Goal: Task Accomplishment & Management: Complete application form

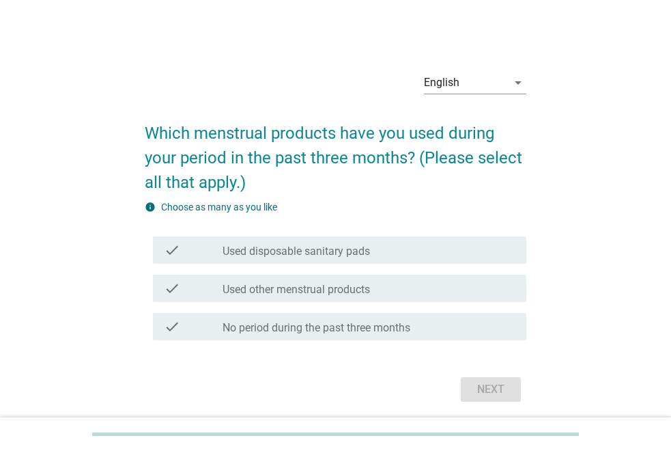
scroll to position [48, 0]
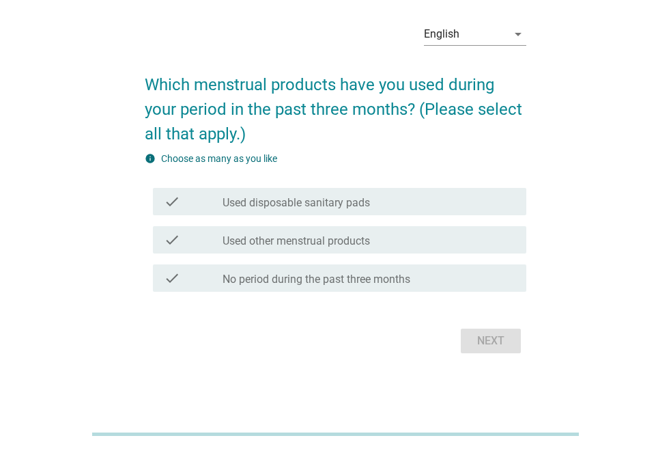
click at [349, 277] on label "No period during the past three months" at bounding box center [317, 279] width 188 height 14
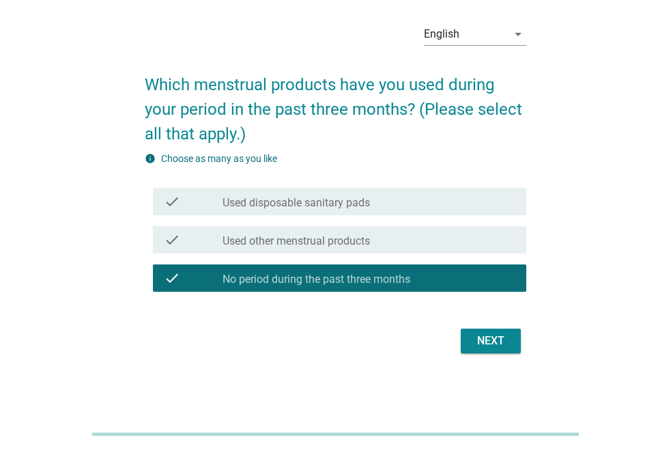
click at [372, 247] on div "check_box_outline_blank Used other menstrual products" at bounding box center [369, 239] width 293 height 16
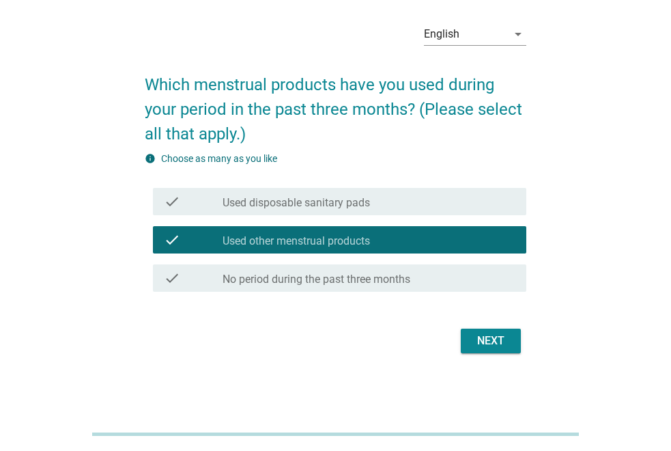
click at [392, 212] on div "check check_box_outline_blank Used disposable sanitary pads" at bounding box center [339, 201] width 373 height 27
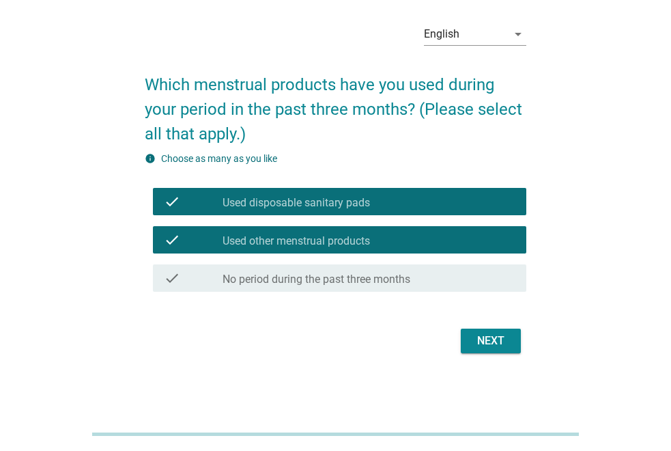
click at [387, 231] on div "check_box_outline_blank Used other menstrual products" at bounding box center [369, 239] width 293 height 16
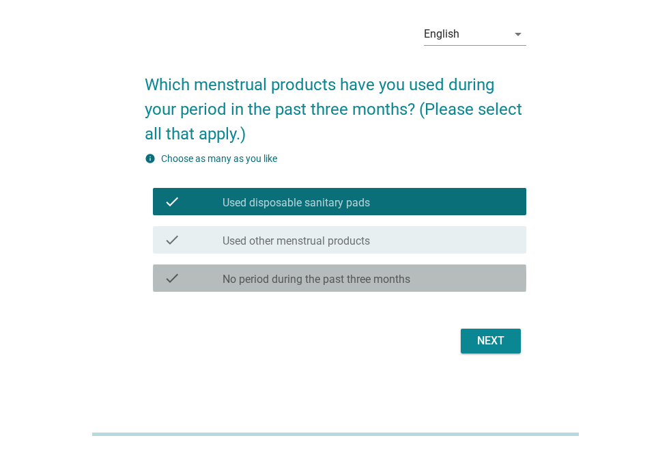
click at [380, 278] on label "No period during the past three months" at bounding box center [317, 279] width 188 height 14
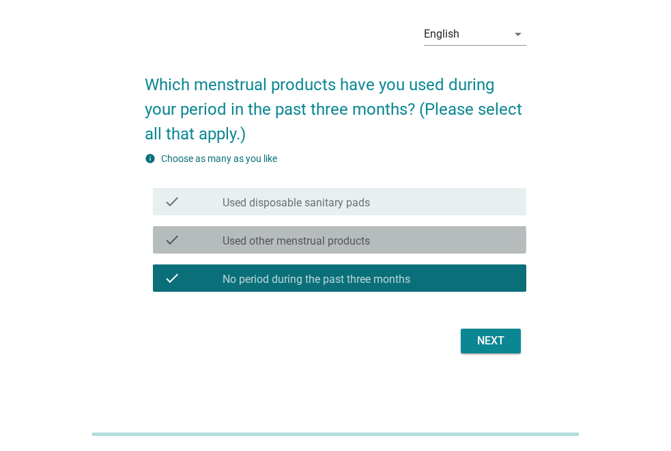
click at [471, 239] on div "check_box_outline_blank Used other menstrual products" at bounding box center [369, 239] width 293 height 16
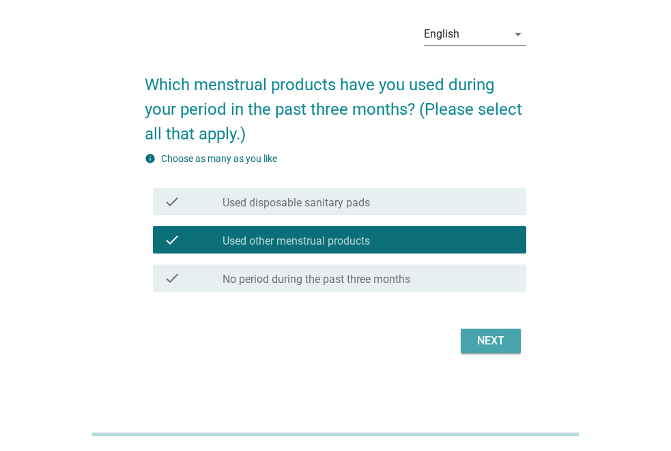
click at [494, 335] on div "Next" at bounding box center [491, 340] width 38 height 16
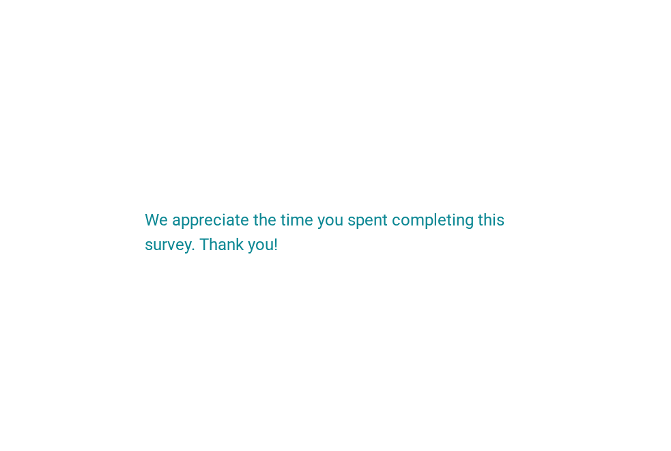
scroll to position [0, 0]
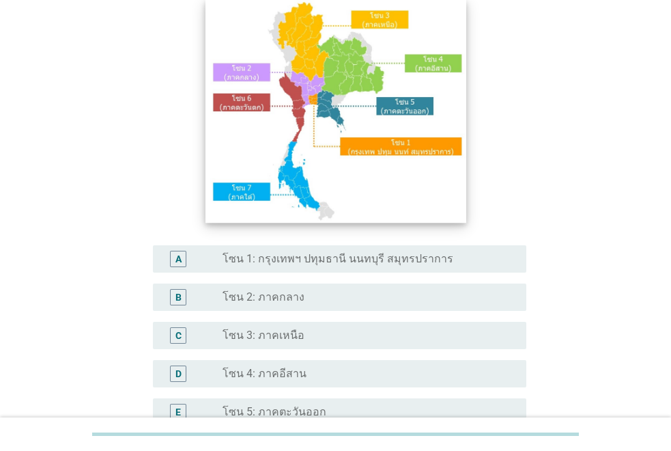
scroll to position [137, 0]
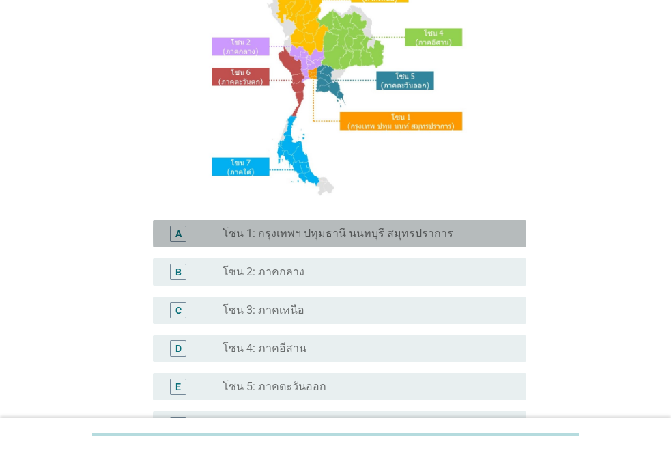
click at [373, 238] on label "โซน 1: กรุงเทพฯ ปทุมธานี นนทบุรี สมุทรปราการ" at bounding box center [338, 234] width 231 height 14
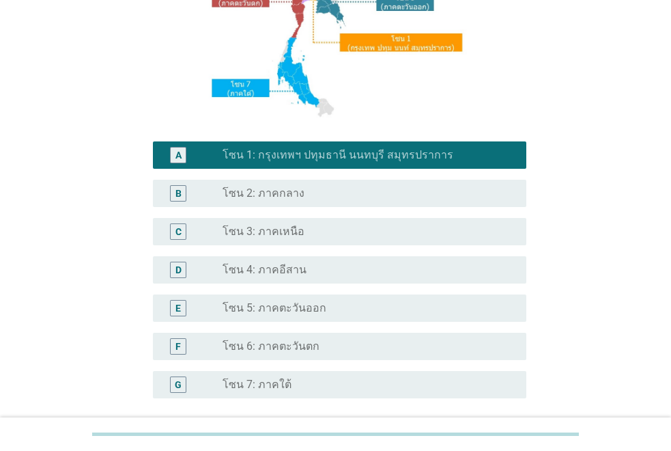
scroll to position [339, 0]
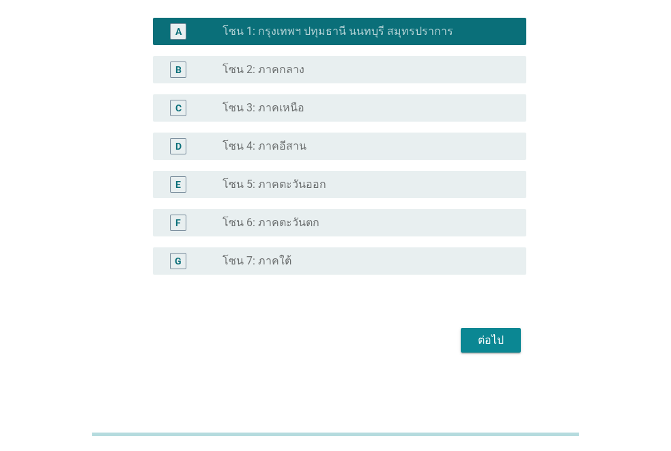
click at [485, 339] on div "ต่อไป" at bounding box center [491, 340] width 38 height 16
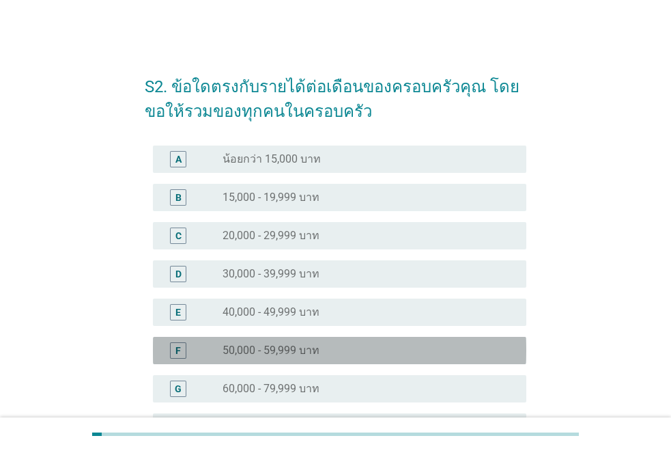
click at [329, 347] on div "radio_button_unchecked 50,000 - 59,999 บาท" at bounding box center [364, 350] width 282 height 14
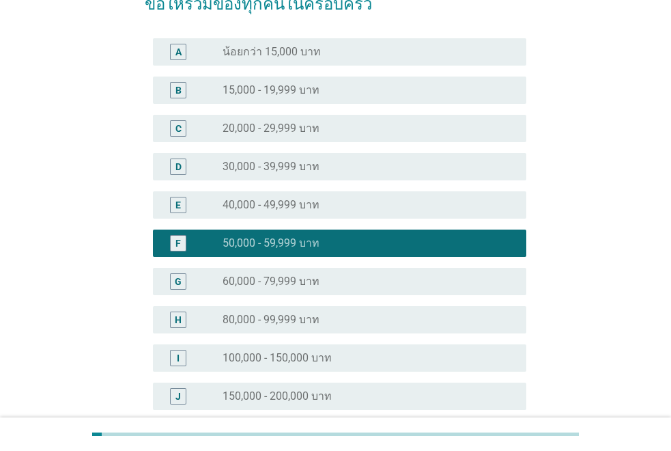
scroll to position [280, 0]
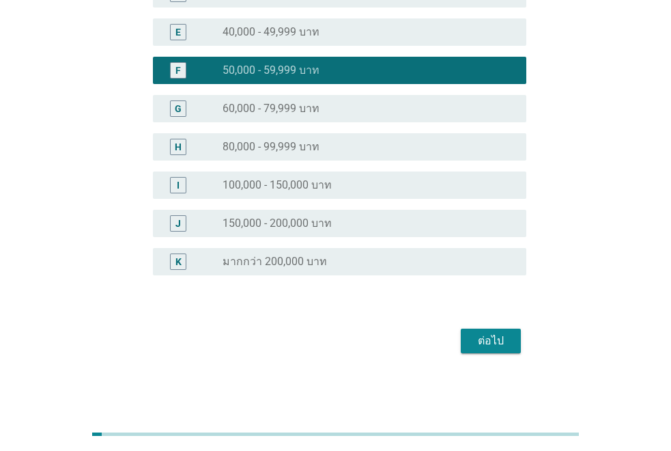
click at [480, 337] on div "ต่อไป" at bounding box center [491, 340] width 38 height 16
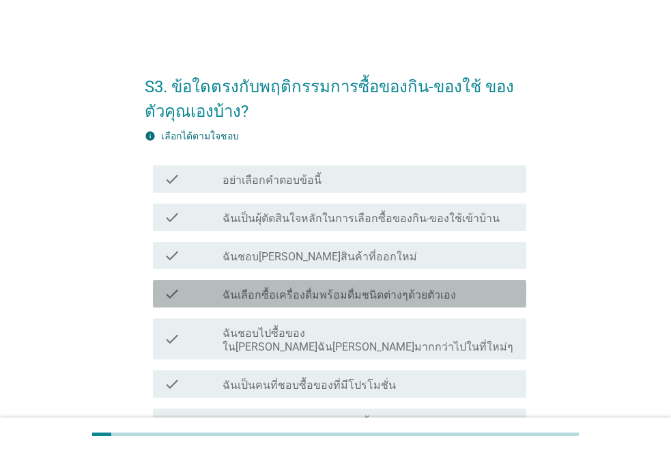
click at [409, 296] on label "ฉันเลือกซื้อเครื่องดื่มพร้อมดื่มชนิดต่างๆด้วยตัวเอง" at bounding box center [339, 295] width 233 height 14
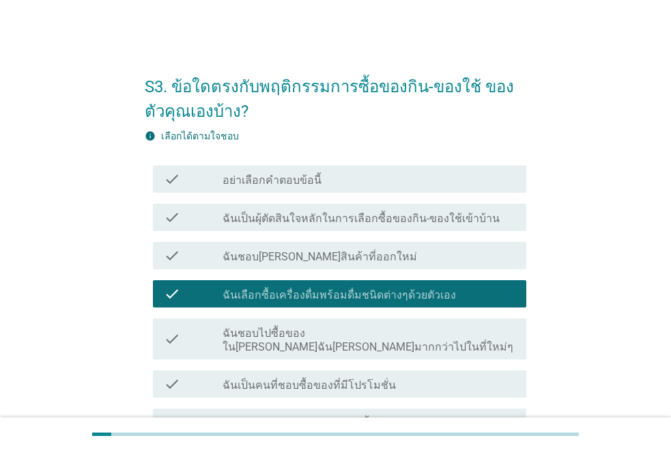
click at [398, 325] on div "check_box_outline_blank ฉันชอบไปซื้อของใน[PERSON_NAME]ฉัน[PERSON_NAME]มากกว่าไป…" at bounding box center [369, 339] width 293 height 30
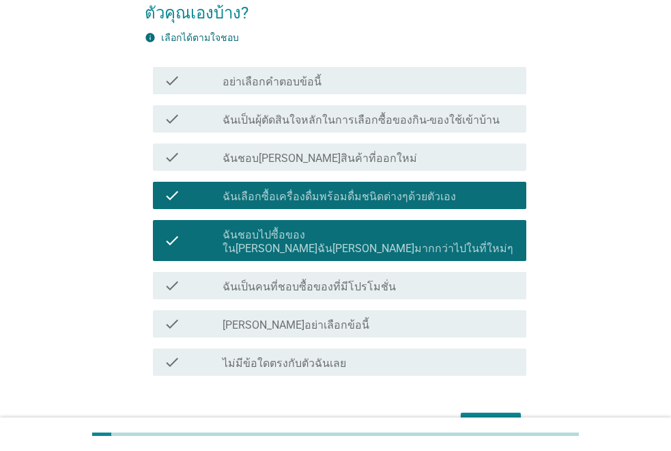
scroll to position [68, 0]
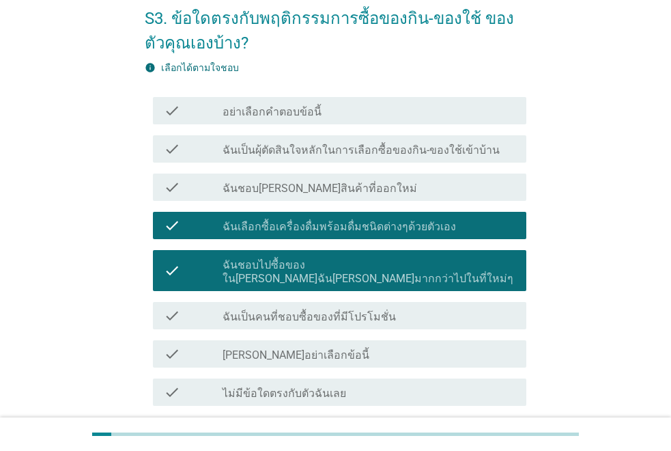
click at [414, 310] on div "check check_box_outline_blank ฉันเป็นคนที่ชอบซื้อของที่มีโปรโมชั่น" at bounding box center [339, 315] width 373 height 27
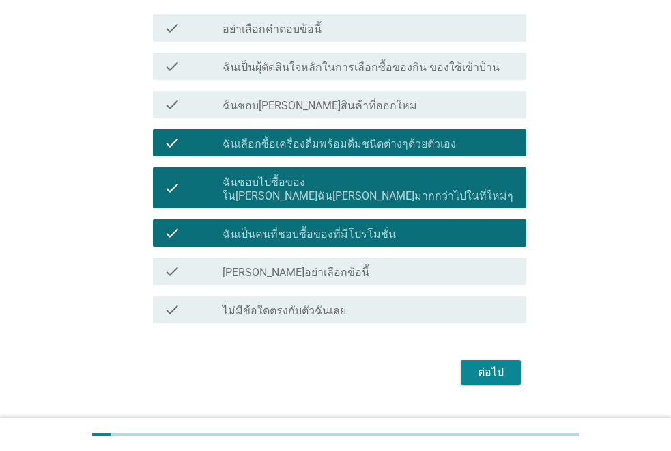
scroll to position [169, 0]
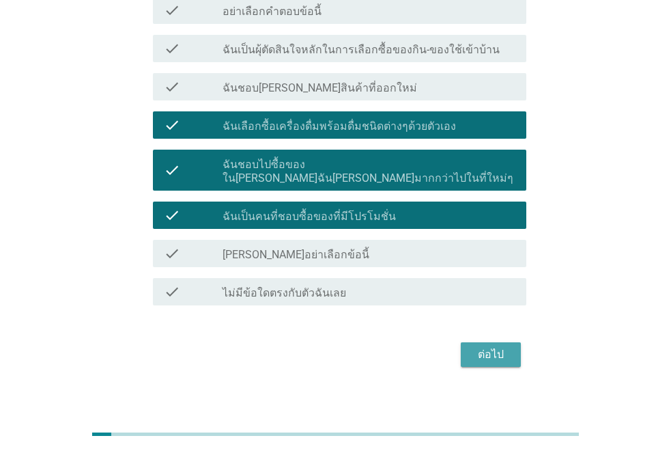
click at [491, 346] on div "ต่อไป" at bounding box center [491, 354] width 38 height 16
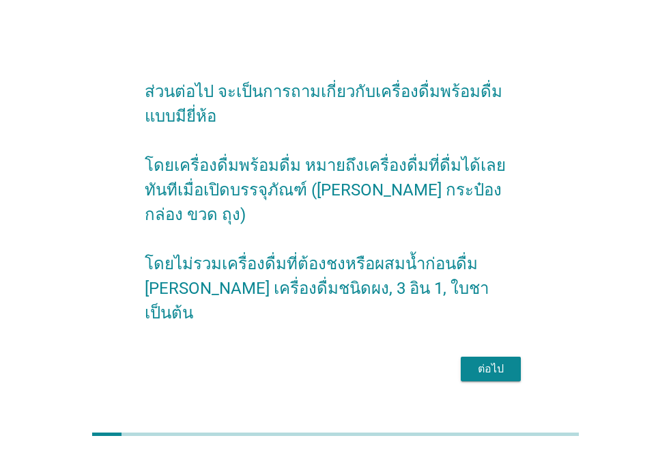
click at [491, 338] on form "ส่วนต่อไป จะเป็นการถามเกี่ยวกับเครื่องดื่มพร้อมดื่มแบบมียี่ห้อ โดยเครื่องดื่มพร…" at bounding box center [336, 226] width 382 height 320
click at [492, 360] on div "ต่อไป" at bounding box center [491, 368] width 38 height 16
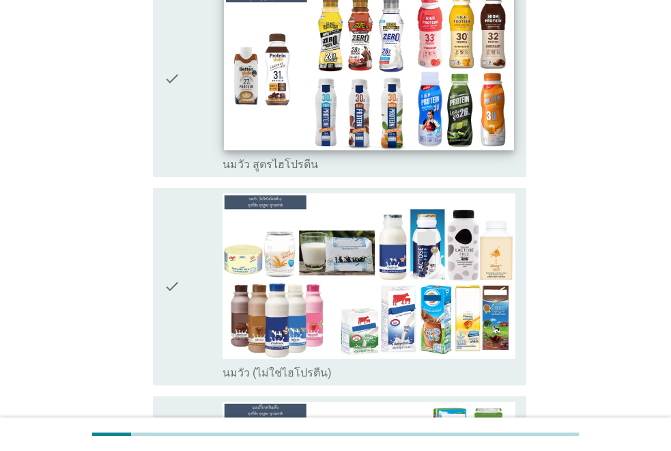
scroll to position [341, 0]
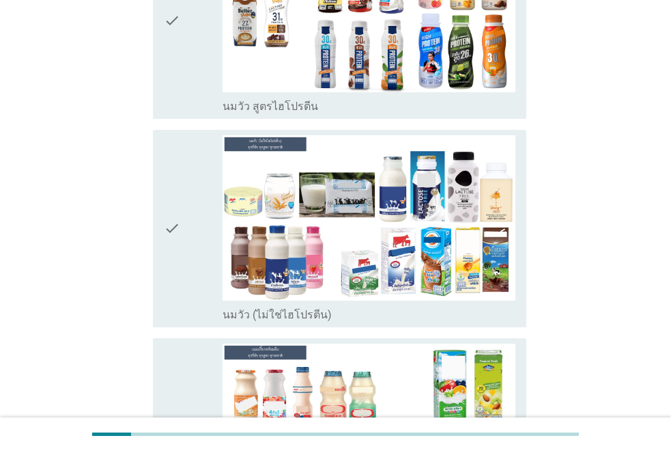
click at [447, 305] on div "check_box_outline_blank นมวัว (ไม่ใช่ไฮโปรตีน)" at bounding box center [369, 313] width 293 height 16
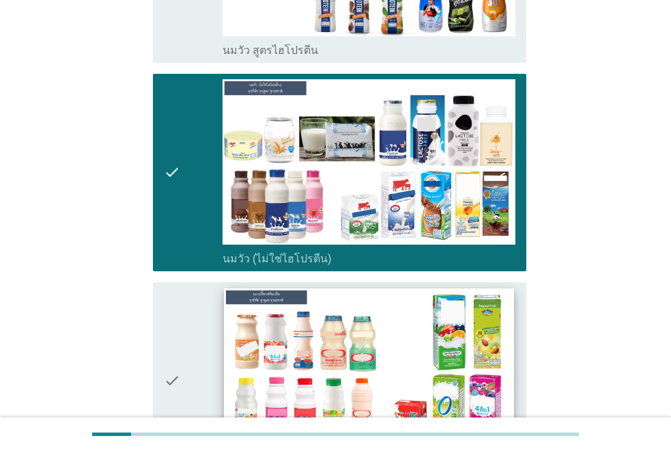
scroll to position [546, 0]
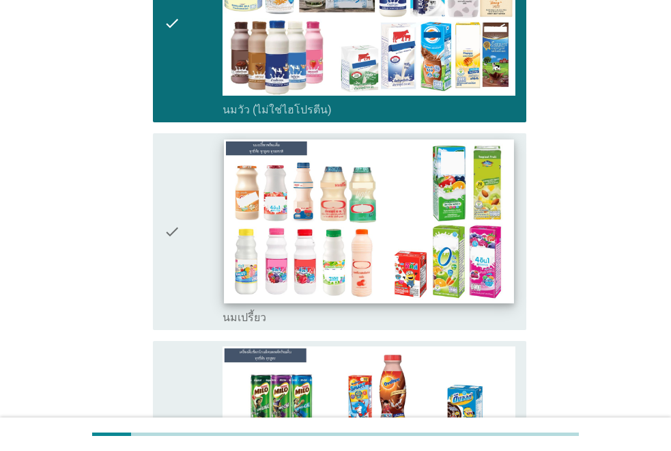
click at [456, 279] on div "check_box_outline_blank นมเปรี้ยว" at bounding box center [369, 232] width 293 height 186
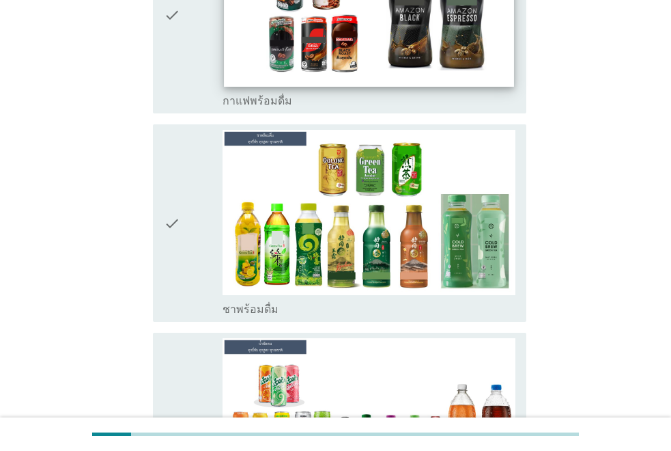
scroll to position [1570, 0]
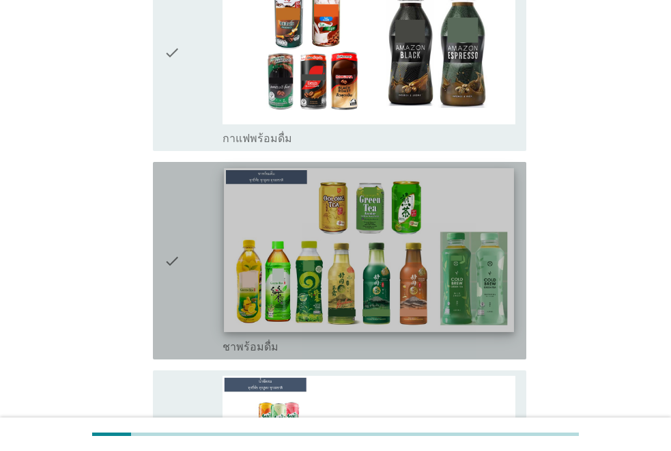
click at [454, 253] on img at bounding box center [369, 250] width 290 height 163
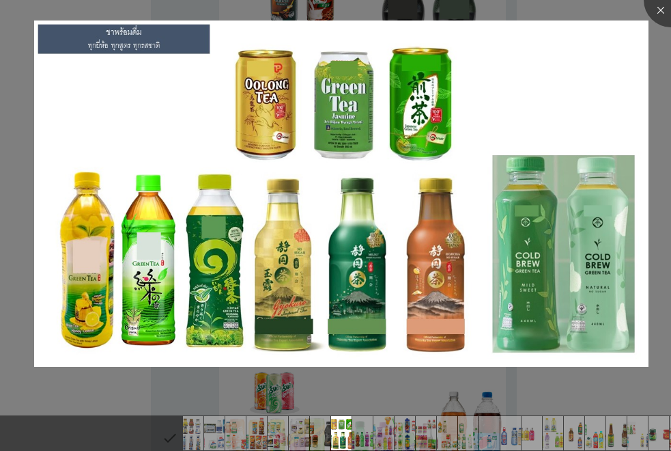
scroll to position [1775, 0]
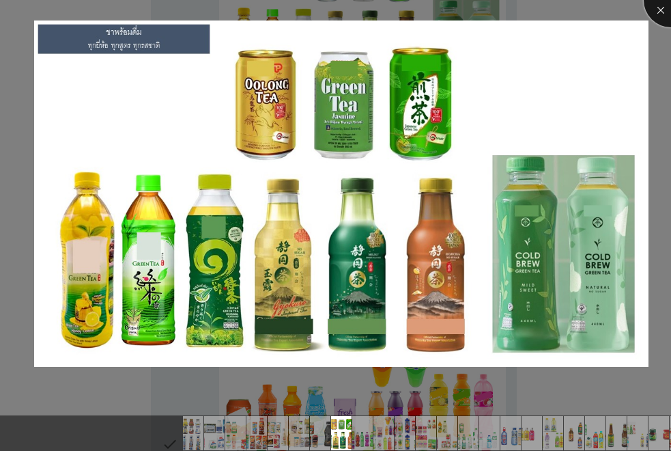
click at [664, 13] on div at bounding box center [671, 0] width 55 height 55
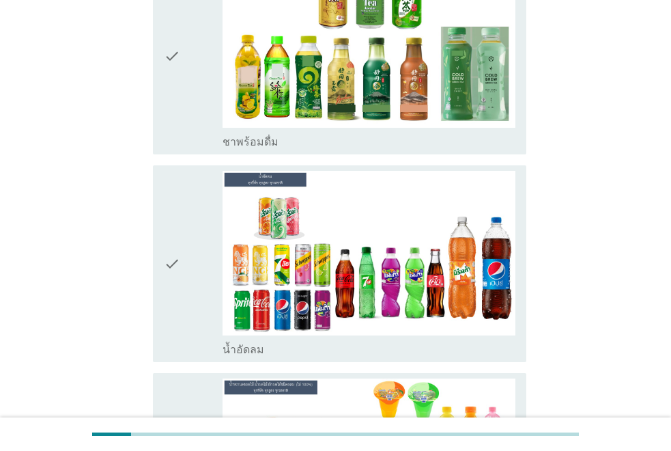
click at [204, 63] on div "check" at bounding box center [193, 55] width 59 height 186
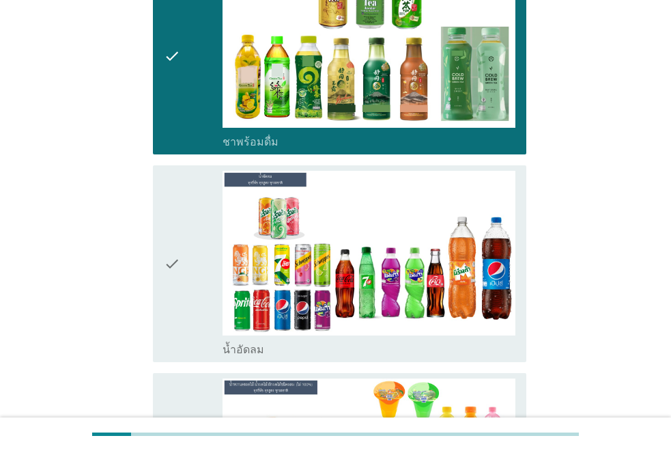
click at [188, 219] on div "check" at bounding box center [193, 264] width 59 height 186
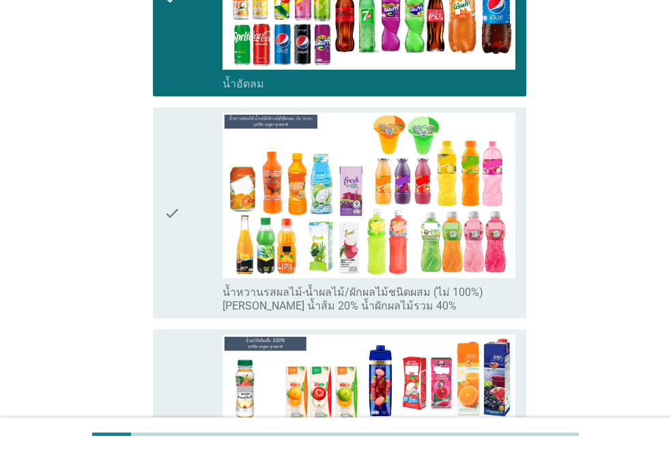
scroll to position [2048, 0]
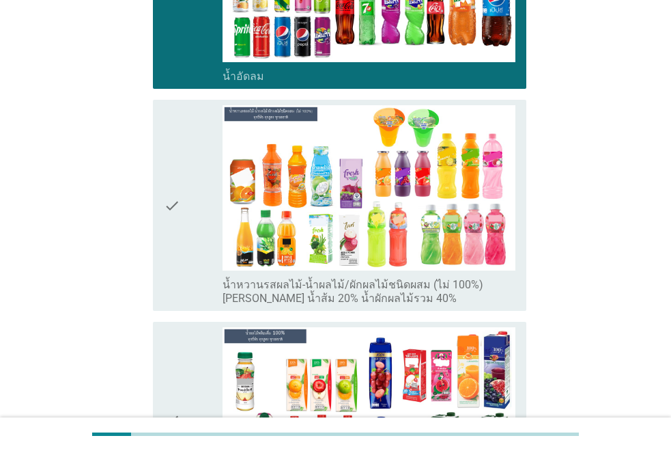
click at [167, 236] on icon "check" at bounding box center [172, 205] width 16 height 200
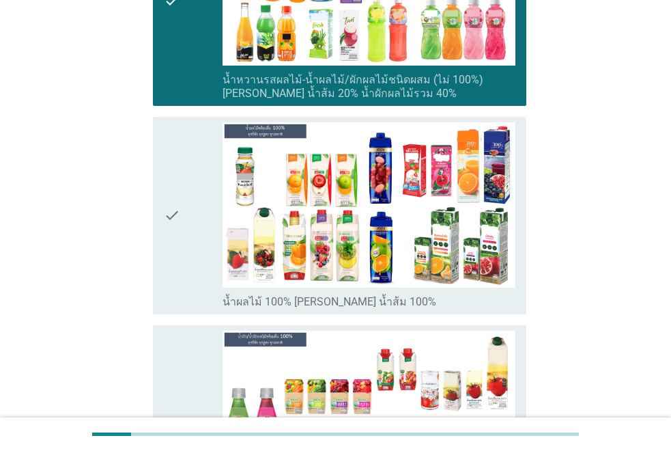
click at [155, 235] on div "check check_box_outline_blank น้ำผลไม้ 100% [PERSON_NAME] น้ำส้ม 100%" at bounding box center [339, 215] width 373 height 197
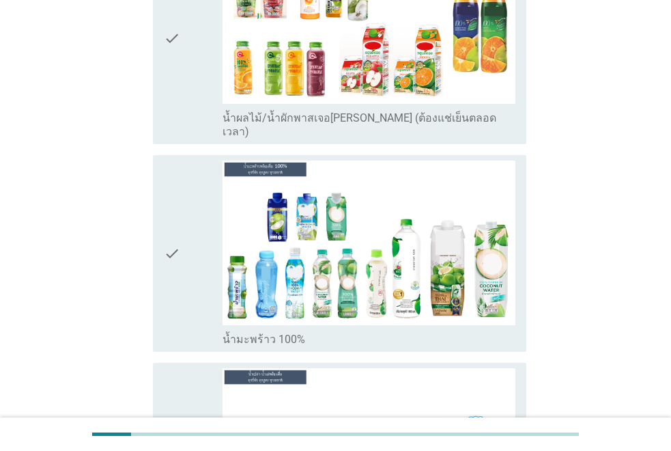
scroll to position [2867, 0]
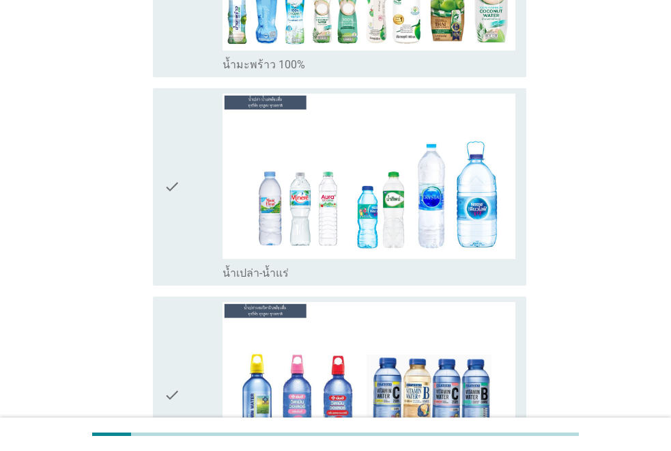
click at [175, 183] on icon "check" at bounding box center [172, 187] width 16 height 186
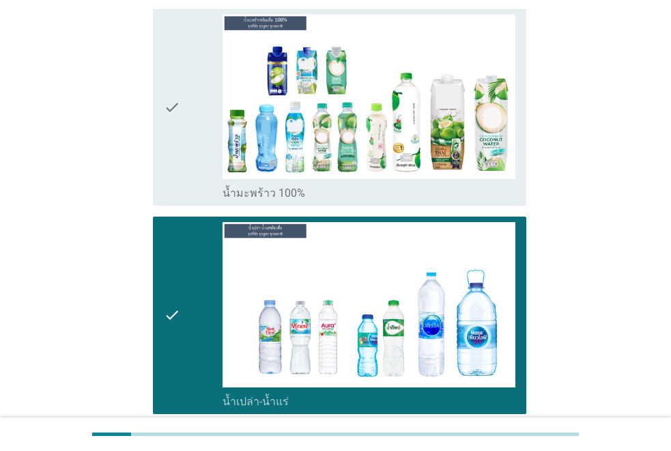
scroll to position [3004, 0]
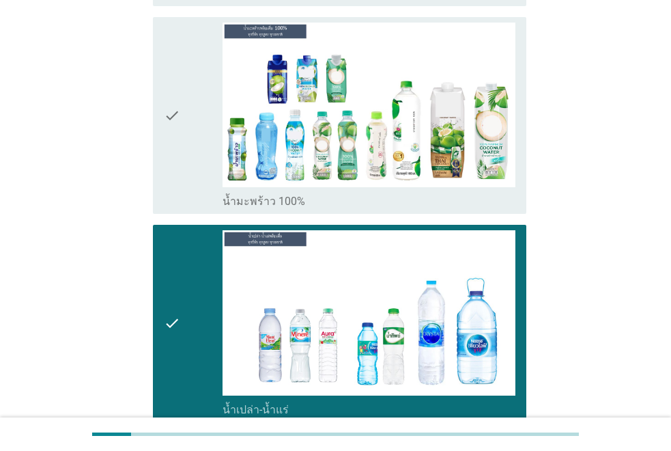
click at [167, 107] on icon "check" at bounding box center [172, 116] width 16 height 186
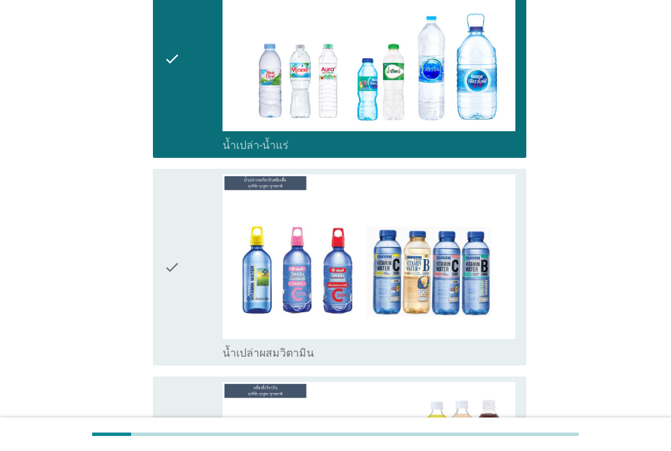
scroll to position [3345, 0]
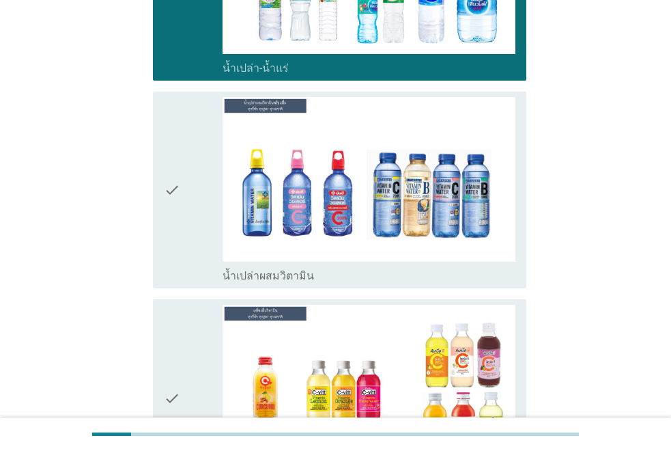
click at [174, 205] on icon "check" at bounding box center [172, 190] width 16 height 186
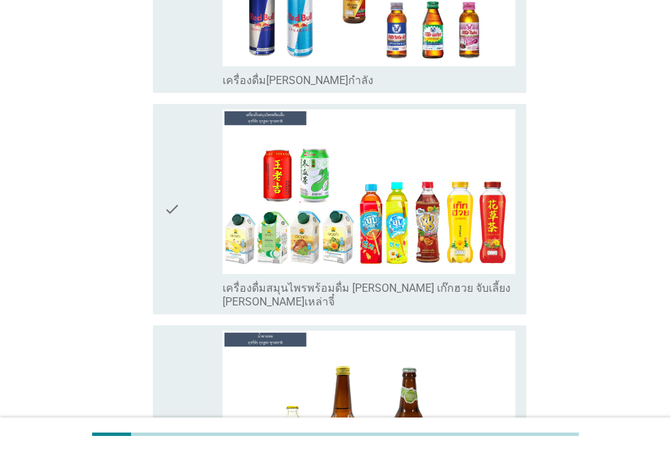
click at [191, 157] on div "check" at bounding box center [193, 209] width 59 height 200
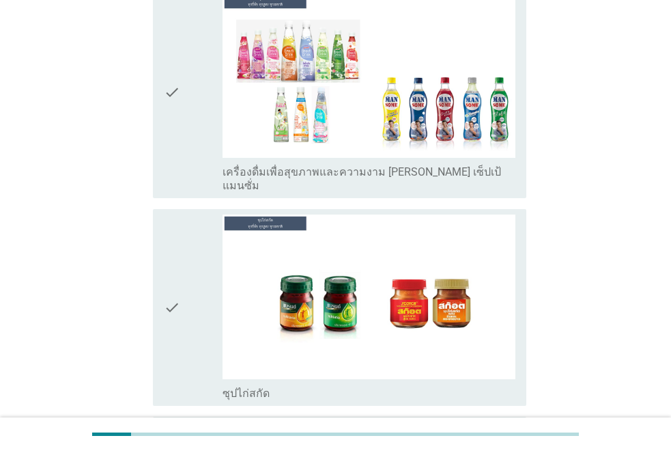
scroll to position [4954, 0]
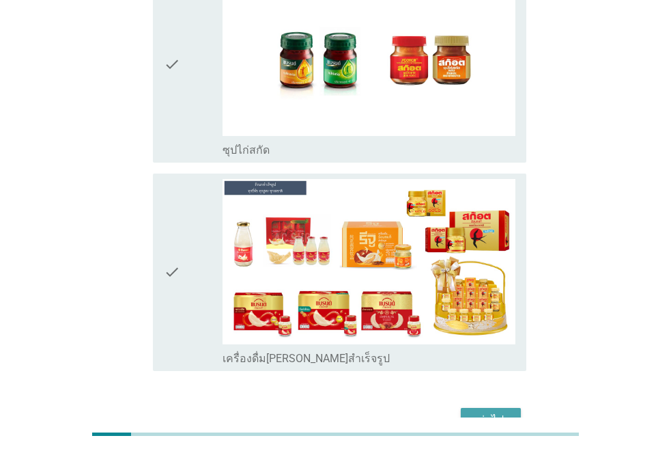
click at [491, 412] on div "ต่อไป" at bounding box center [491, 420] width 38 height 16
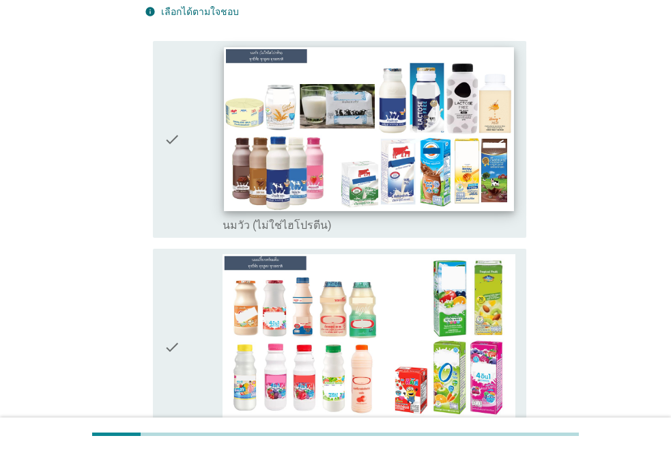
scroll to position [137, 0]
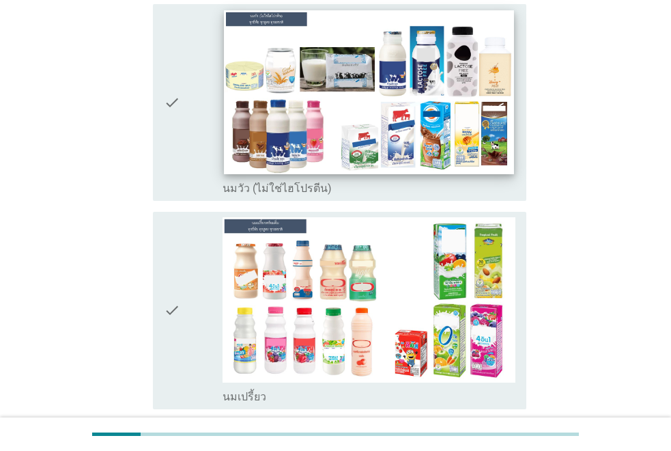
click at [407, 60] on img at bounding box center [369, 91] width 290 height 163
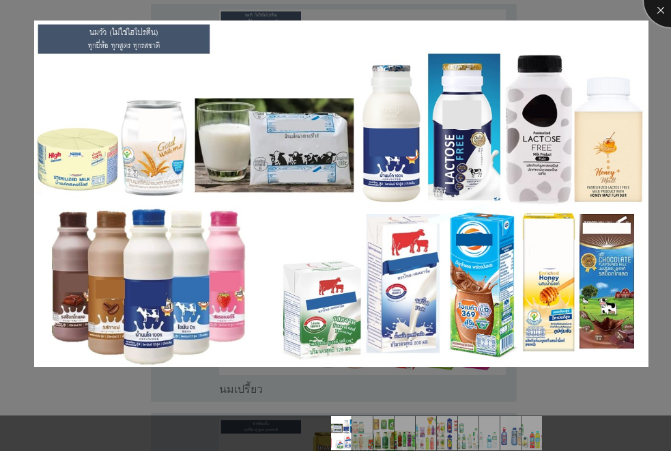
click at [662, 10] on div at bounding box center [671, 0] width 55 height 55
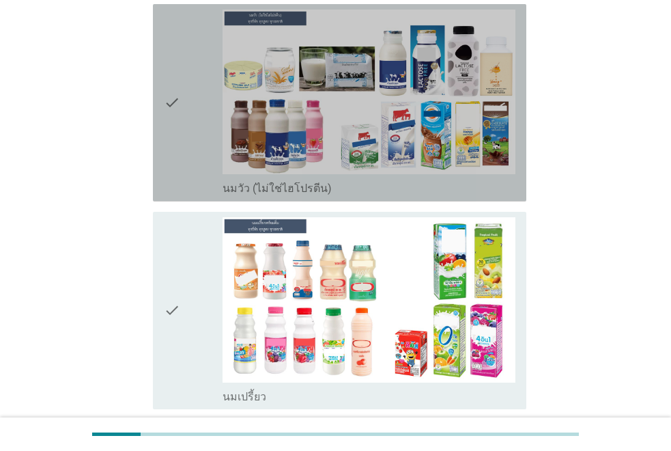
click at [177, 147] on icon "check" at bounding box center [172, 103] width 16 height 186
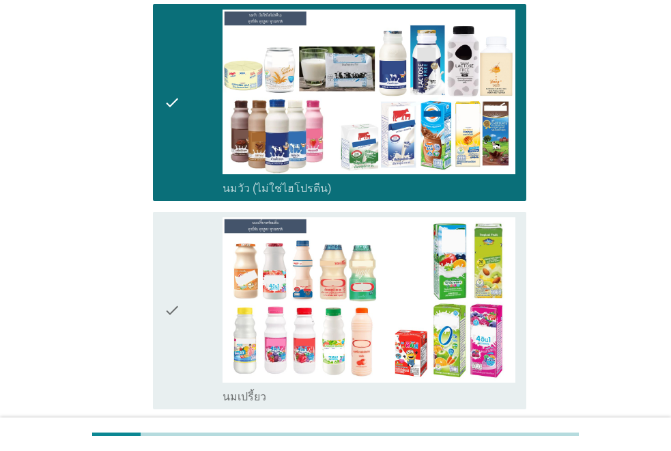
click at [180, 285] on div "check" at bounding box center [193, 310] width 59 height 186
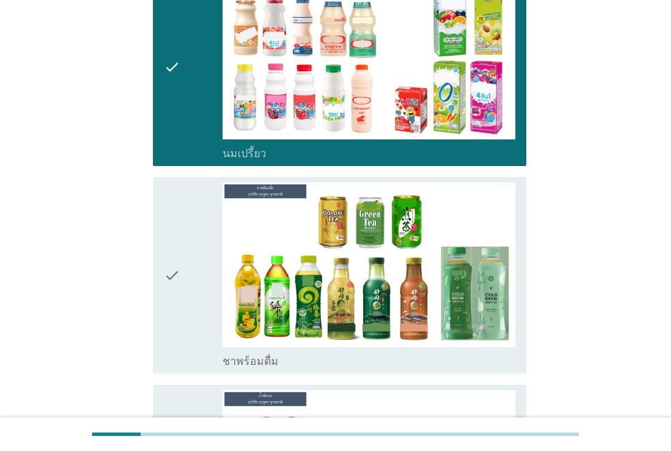
scroll to position [410, 0]
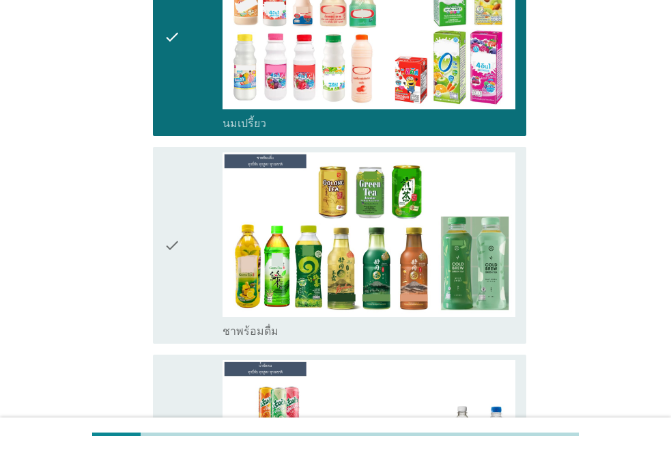
click at [179, 258] on icon "check" at bounding box center [172, 245] width 16 height 186
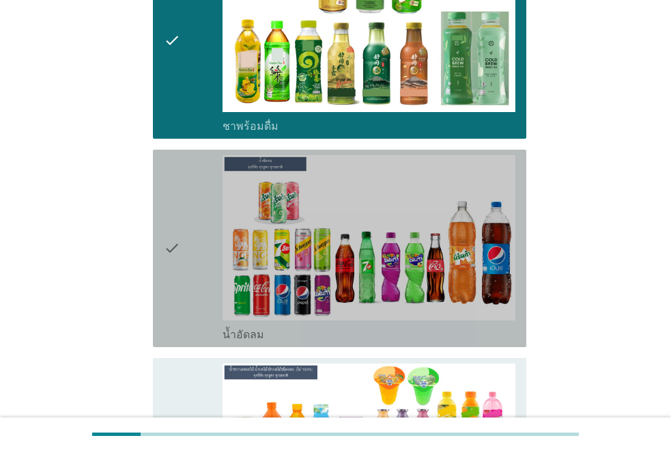
click at [168, 255] on icon "check" at bounding box center [172, 248] width 16 height 186
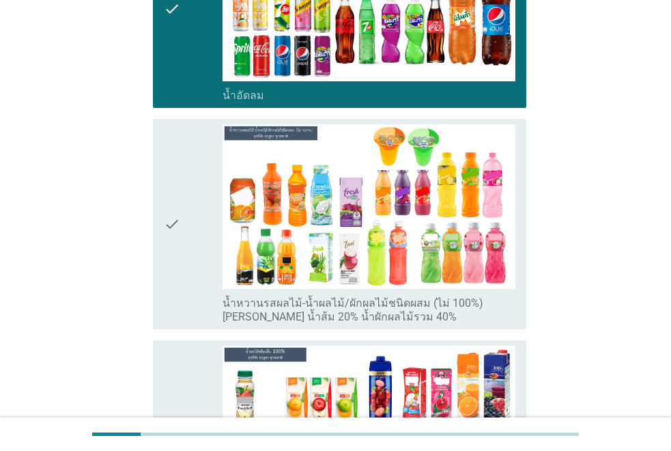
scroll to position [888, 0]
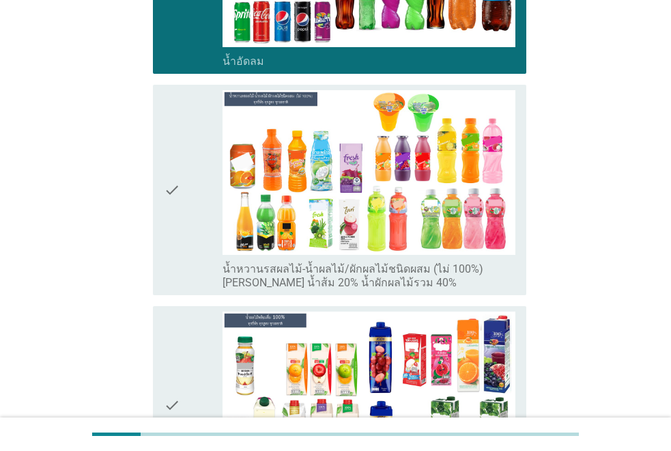
click at [175, 229] on icon "check" at bounding box center [172, 190] width 16 height 200
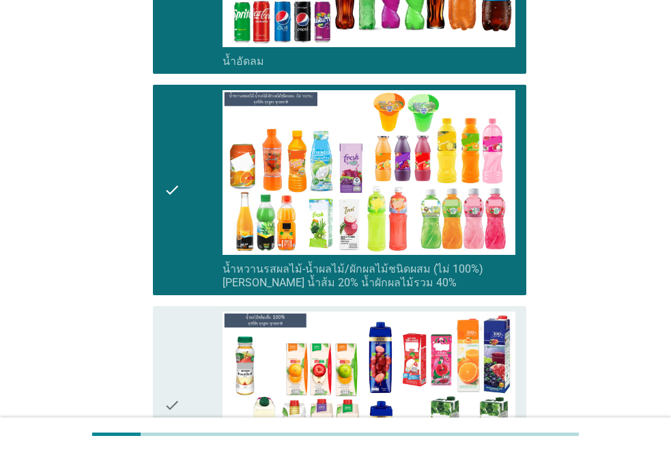
click at [152, 331] on div "check check_box_outline_blank น้ำผลไม้ 100% [PERSON_NAME] น้ำส้ม 100%" at bounding box center [336, 404] width 382 height 208
click at [152, 342] on div "check check_box_outline_blank น้ำผลไม้ 100% [PERSON_NAME] น้ำส้ม 100%" at bounding box center [336, 404] width 382 height 208
click at [167, 343] on icon "check" at bounding box center [172, 404] width 16 height 186
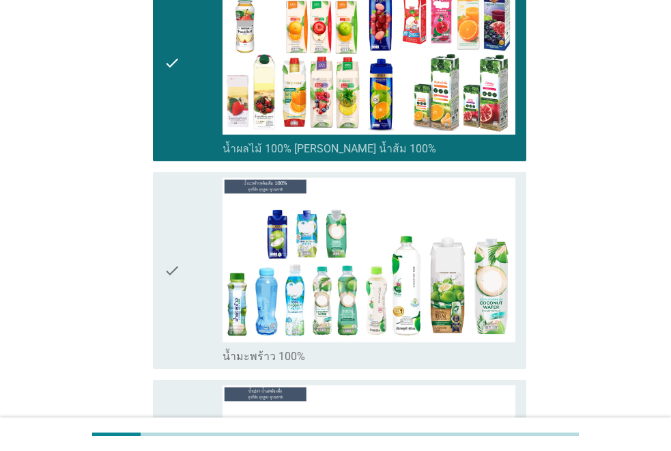
scroll to position [1297, 0]
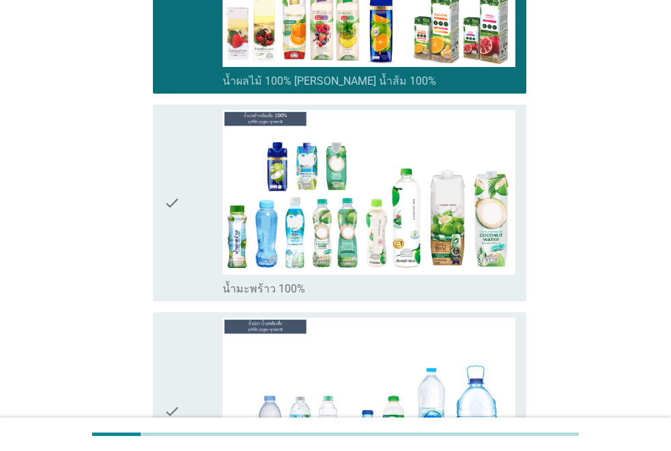
click at [181, 259] on div "check" at bounding box center [193, 203] width 59 height 186
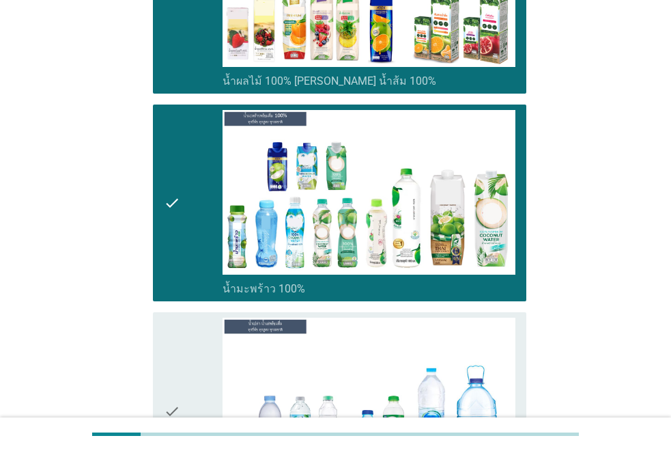
click at [180, 366] on icon "check" at bounding box center [172, 410] width 16 height 186
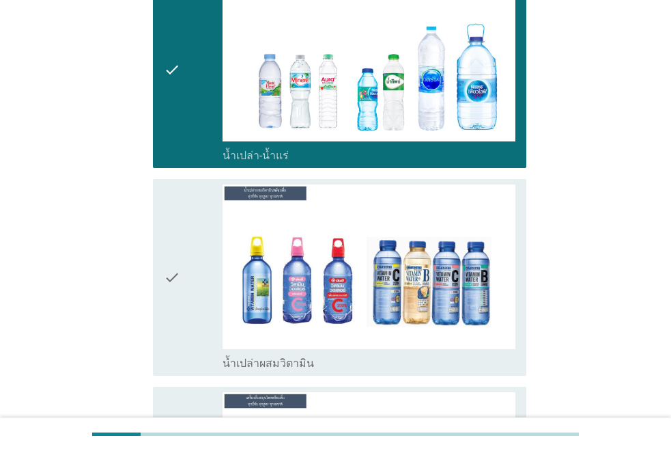
click at [182, 330] on div "check" at bounding box center [193, 277] width 59 height 186
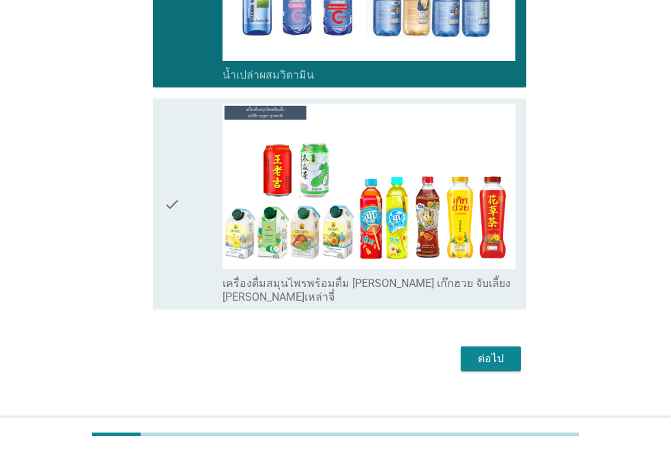
scroll to position [1931, 0]
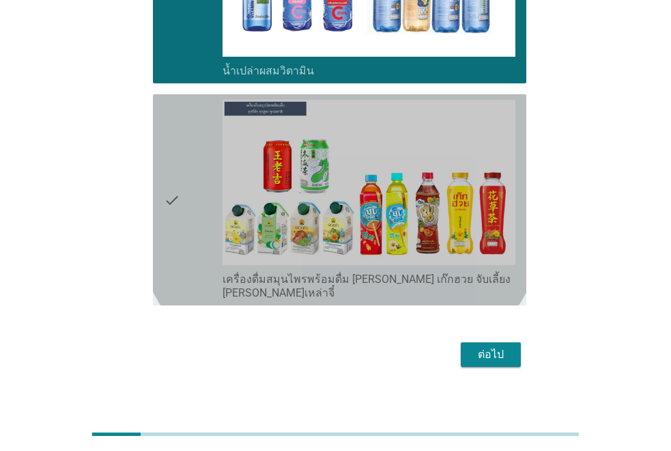
click at [181, 197] on div "check" at bounding box center [193, 200] width 59 height 200
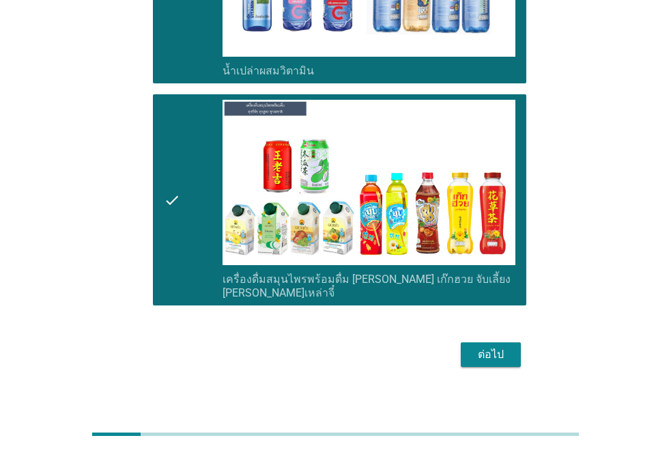
click at [483, 348] on div "ต่อไป" at bounding box center [491, 354] width 38 height 16
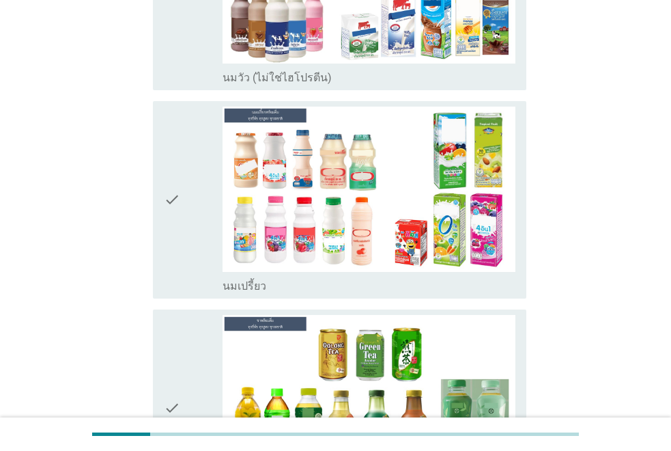
scroll to position [273, 0]
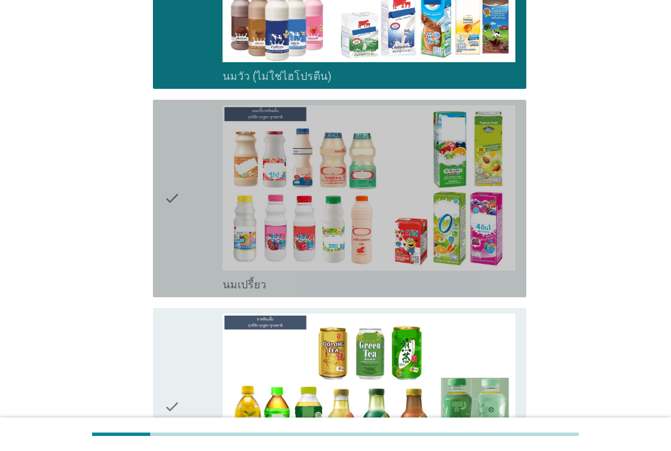
click at [173, 155] on icon "check" at bounding box center [172, 198] width 16 height 186
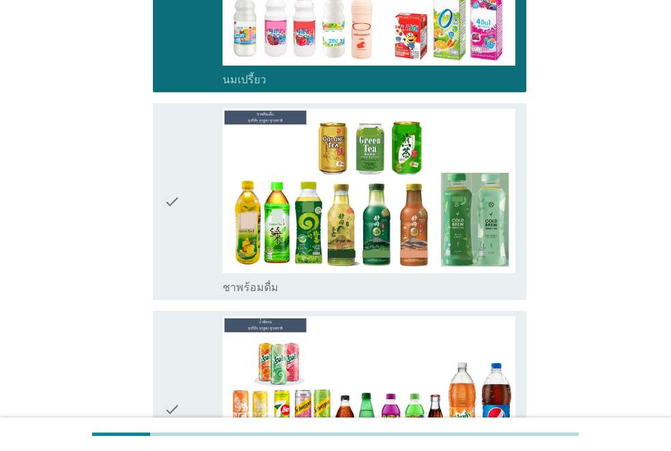
click at [173, 182] on icon "check" at bounding box center [172, 202] width 16 height 186
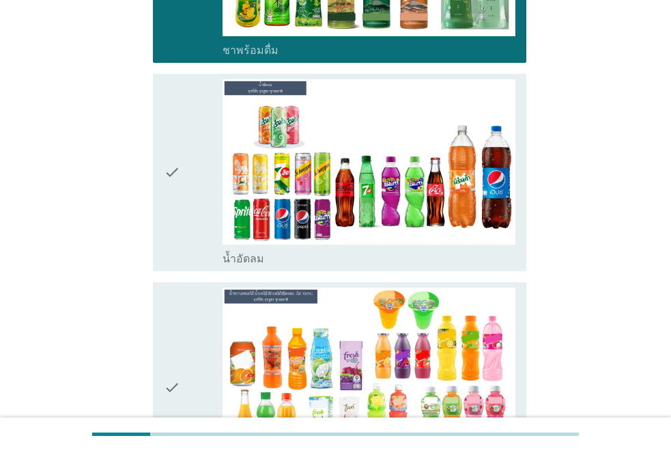
scroll to position [751, 0]
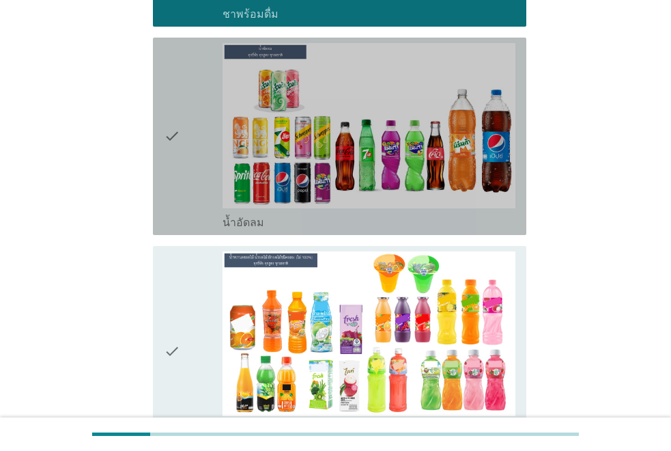
click at [167, 183] on icon "check" at bounding box center [172, 136] width 16 height 186
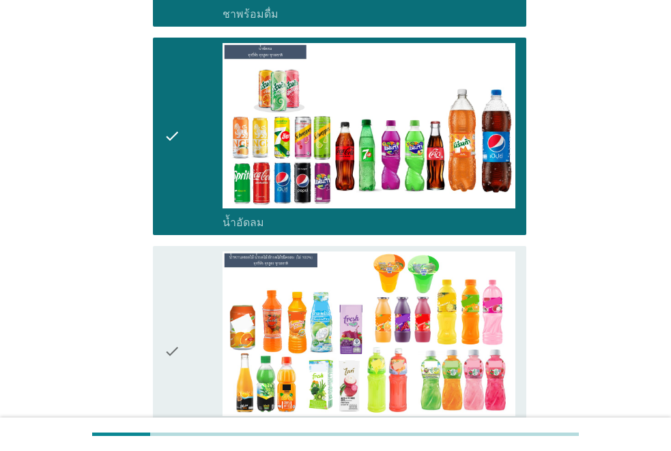
click at [184, 296] on div "check" at bounding box center [193, 351] width 59 height 200
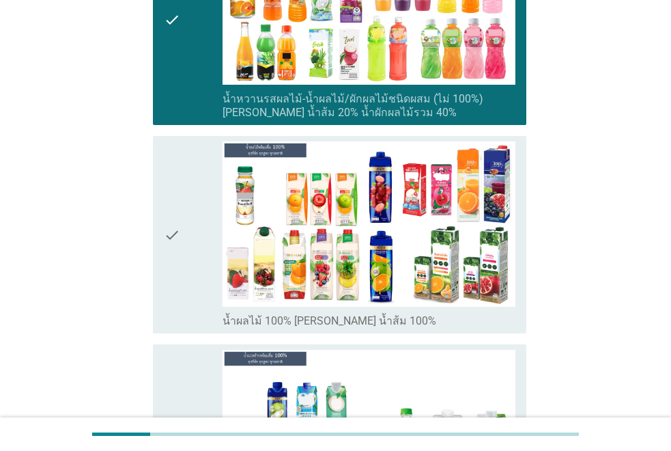
scroll to position [1092, 0]
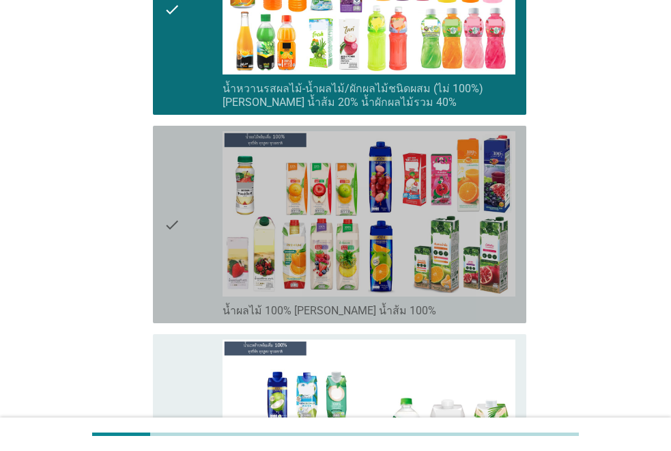
click at [186, 264] on div "check" at bounding box center [193, 224] width 59 height 186
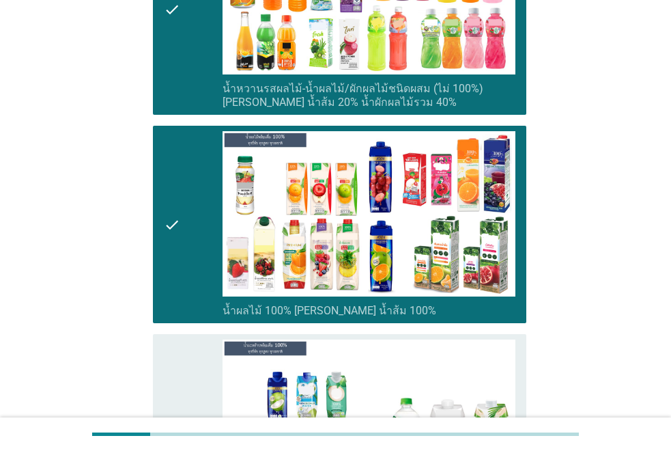
click at [180, 369] on icon "check" at bounding box center [172, 432] width 16 height 186
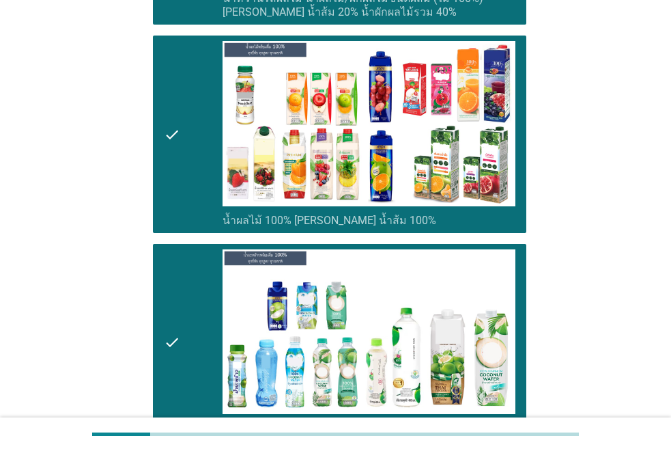
scroll to position [1502, 0]
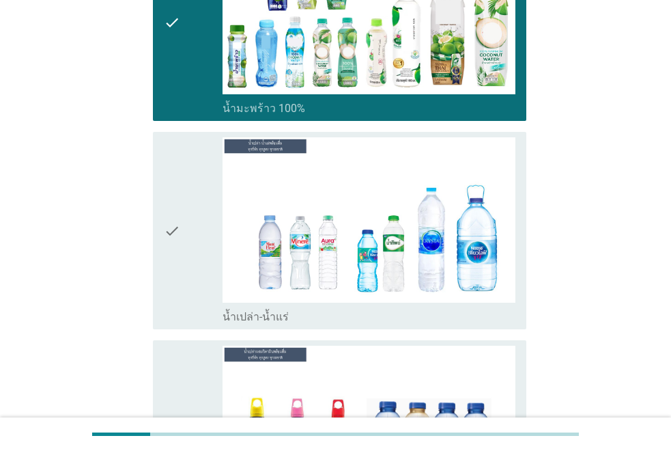
click at [201, 274] on div "check" at bounding box center [193, 230] width 59 height 186
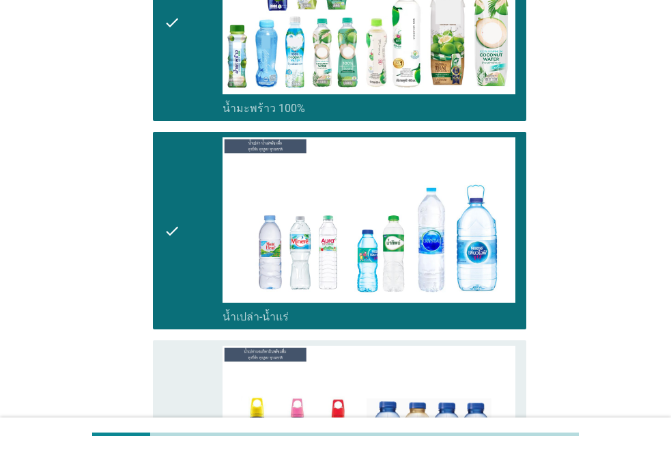
click at [188, 371] on div "check" at bounding box center [193, 438] width 59 height 186
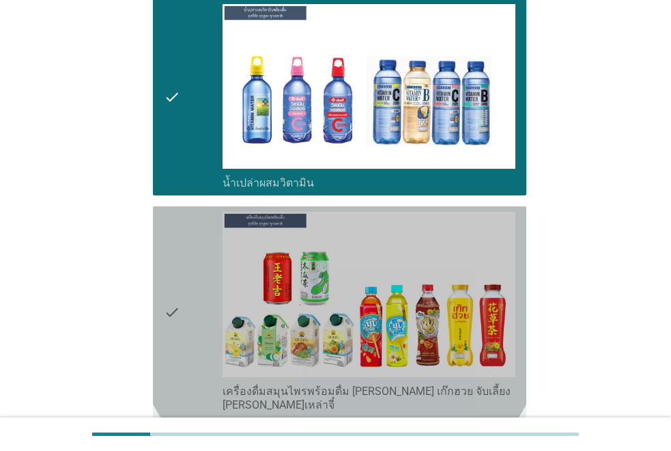
click at [191, 335] on div "check" at bounding box center [193, 312] width 59 height 200
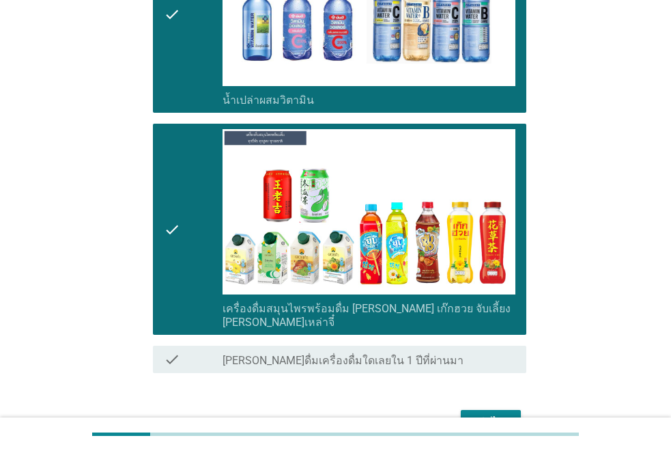
scroll to position [1994, 0]
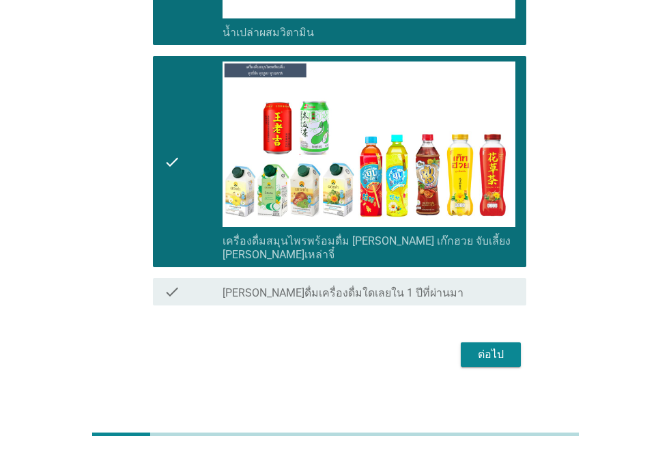
click at [484, 346] on div "ต่อไป" at bounding box center [491, 354] width 38 height 16
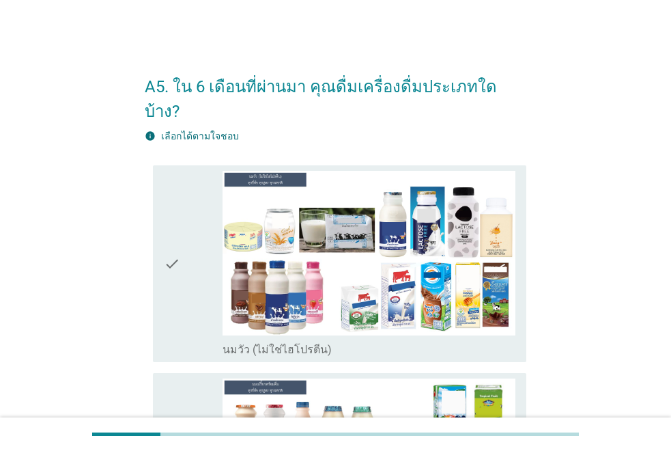
click at [158, 229] on div "check check_box_outline_blank นมวัว (ไม่ใช่ไฮโปรตีน)" at bounding box center [339, 263] width 373 height 197
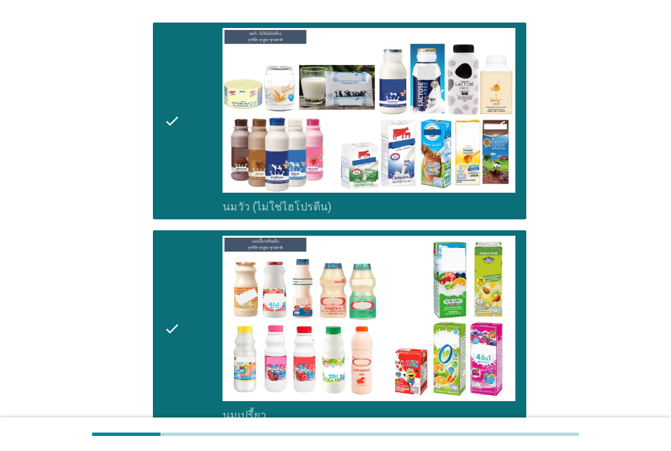
scroll to position [410, 0]
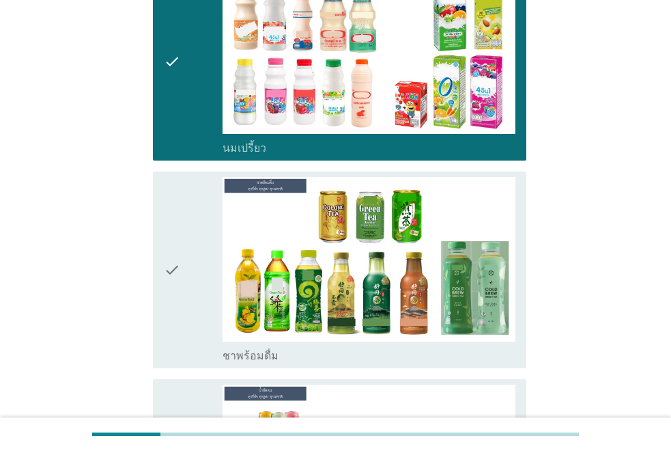
click at [178, 281] on icon "check" at bounding box center [172, 270] width 16 height 186
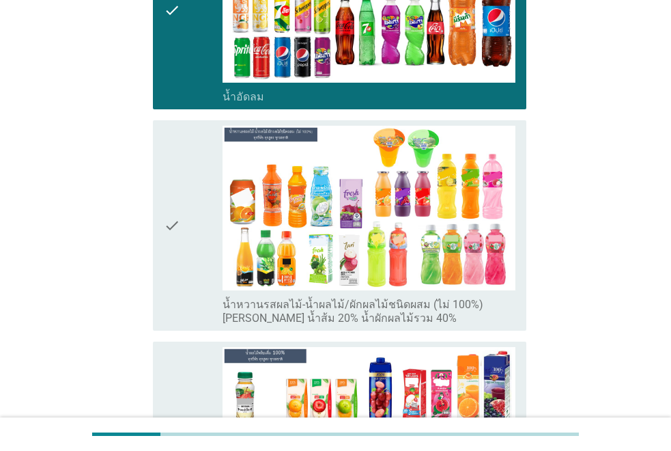
scroll to position [888, 0]
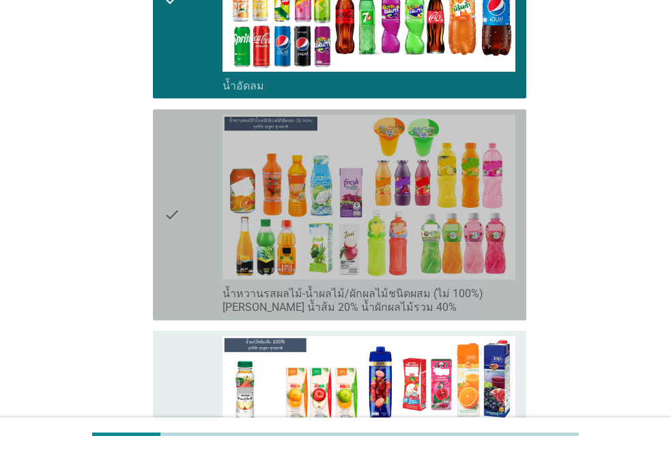
click at [173, 241] on icon "check" at bounding box center [172, 215] width 16 height 200
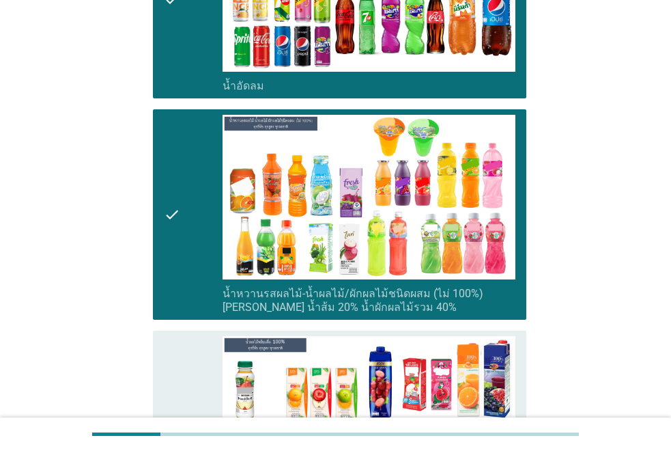
click at [173, 362] on icon "check" at bounding box center [172, 429] width 16 height 186
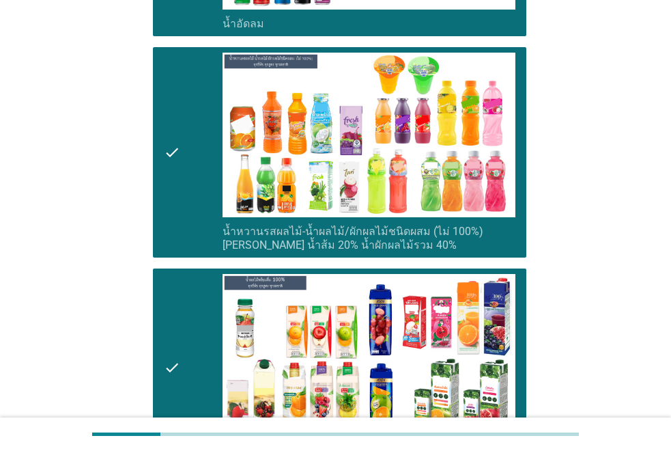
scroll to position [1297, 0]
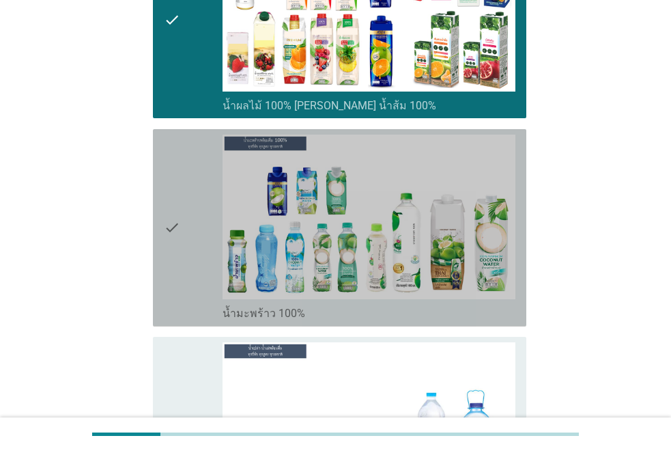
click at [172, 257] on icon "check" at bounding box center [172, 227] width 16 height 186
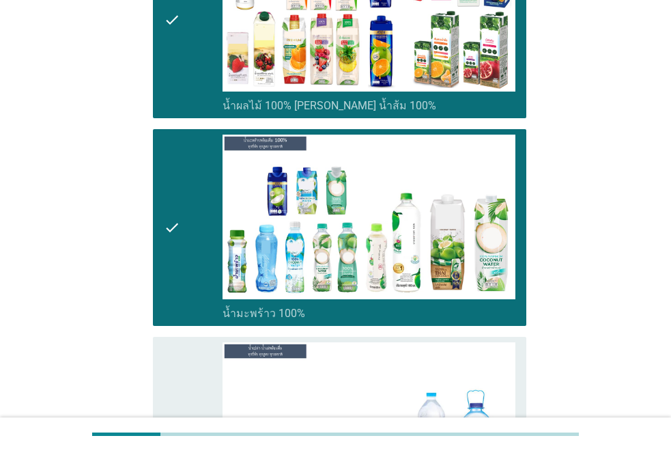
click at [164, 352] on icon "check" at bounding box center [172, 435] width 16 height 186
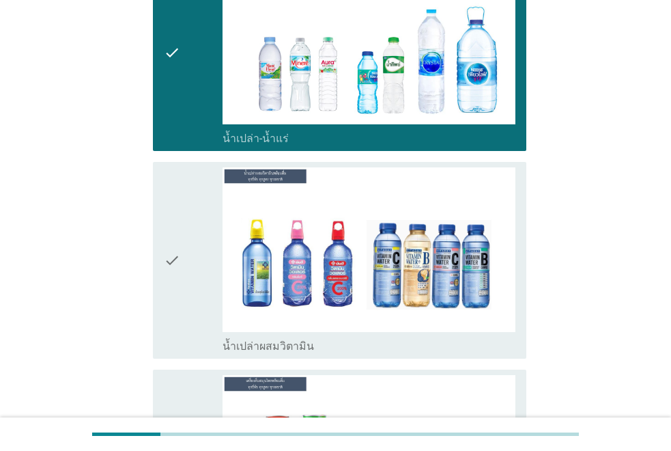
scroll to position [1707, 0]
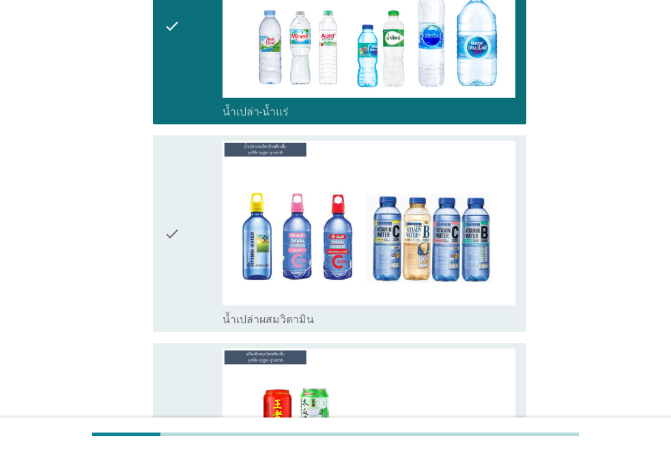
click at [169, 248] on icon "check" at bounding box center [172, 234] width 16 height 186
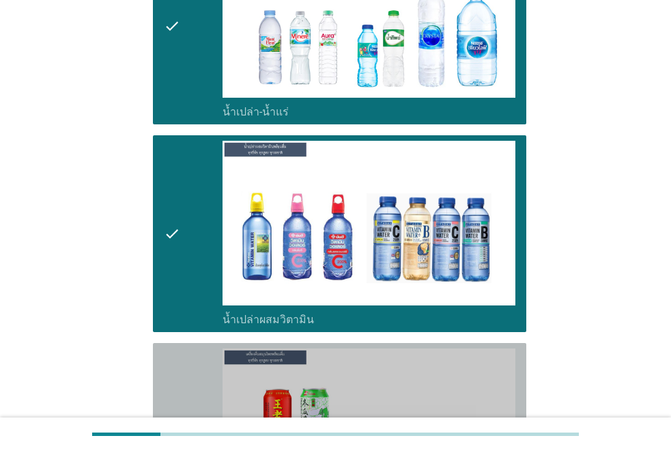
click at [154, 362] on div "check check_box_outline_blank เครื่องดื่มสมุนไพรพร้อมดื่ม [PERSON_NAME] เก๊กฮวย…" at bounding box center [339, 448] width 373 height 211
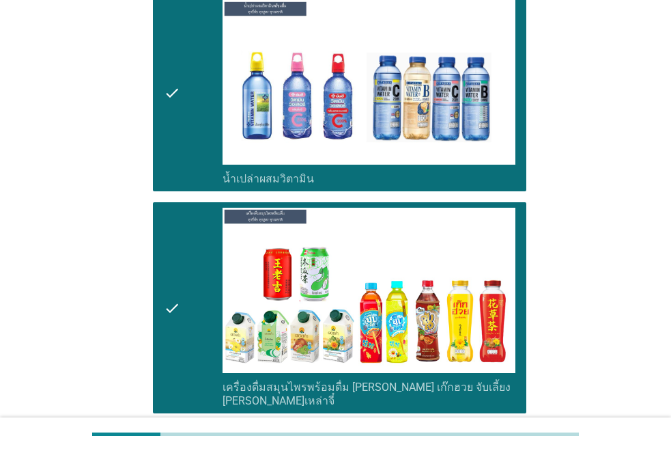
scroll to position [1969, 0]
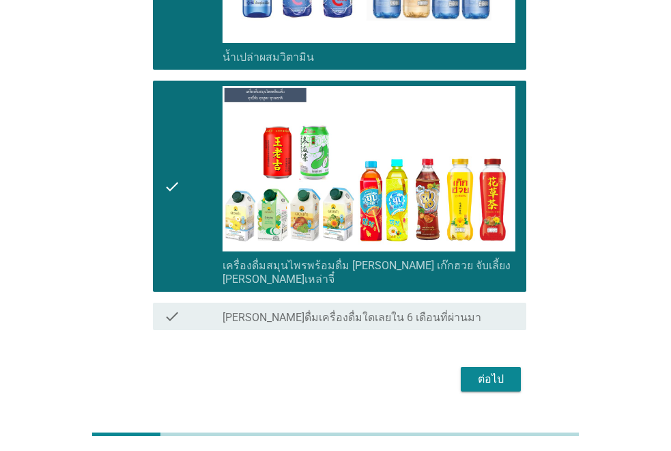
click at [482, 371] on div "ต่อไป" at bounding box center [491, 379] width 38 height 16
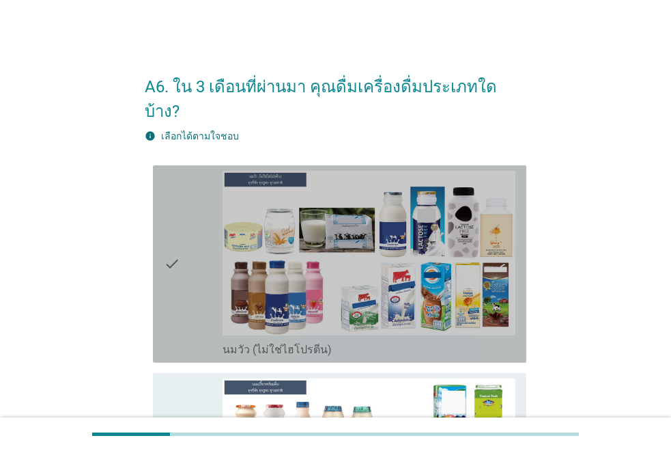
click at [178, 221] on icon "check" at bounding box center [172, 264] width 16 height 186
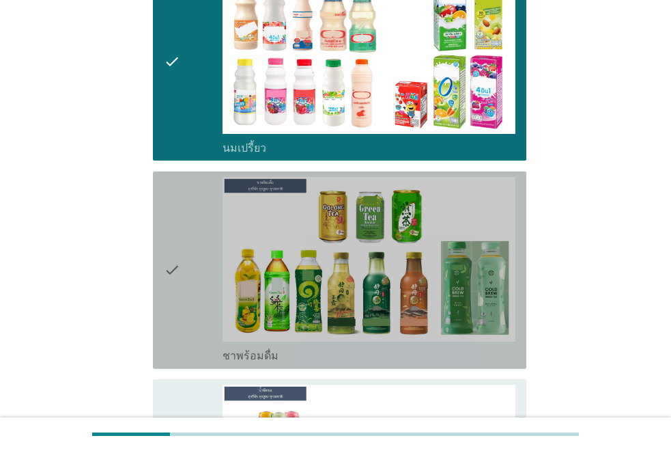
click at [187, 274] on div "check" at bounding box center [193, 270] width 59 height 186
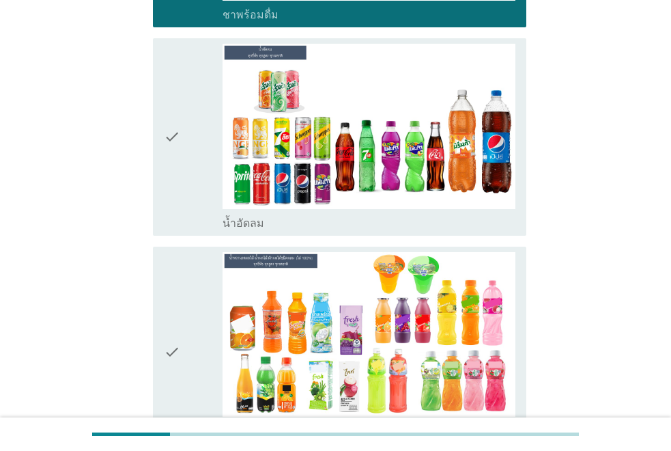
scroll to position [751, 0]
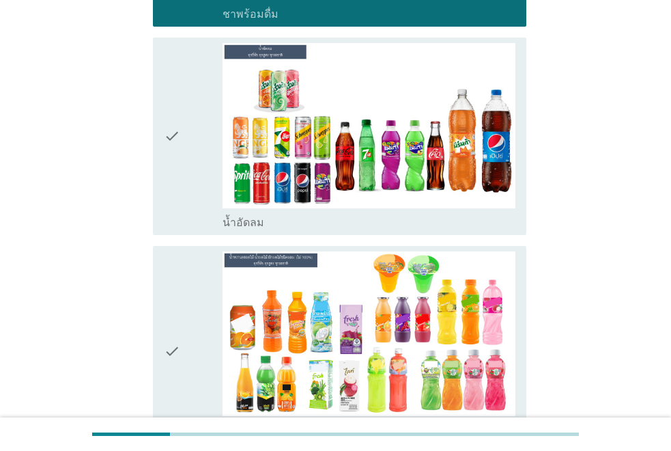
click at [189, 136] on div "check" at bounding box center [193, 136] width 59 height 186
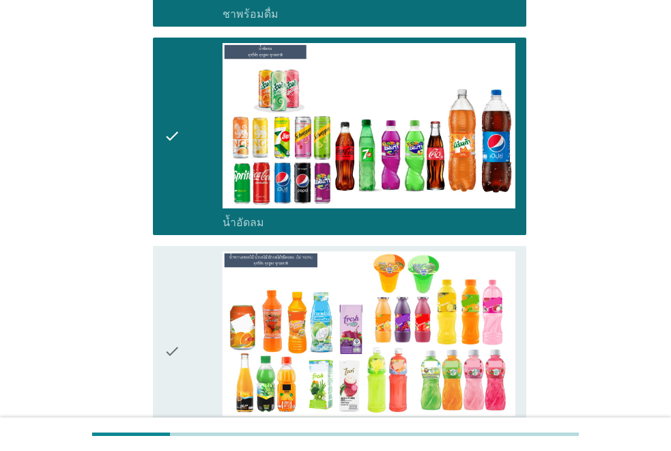
click at [184, 300] on div "check" at bounding box center [193, 351] width 59 height 200
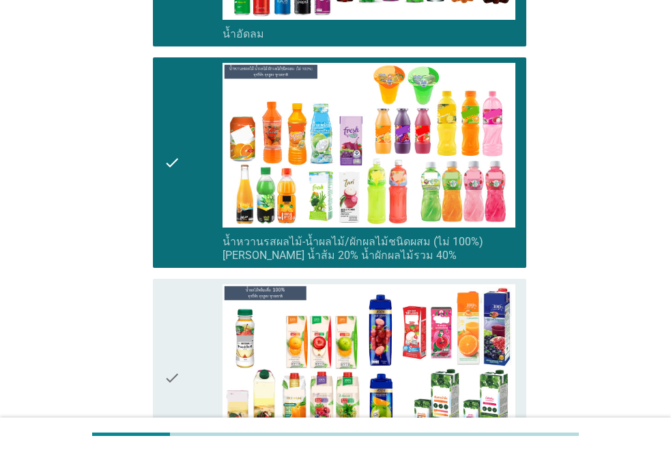
scroll to position [1161, 0]
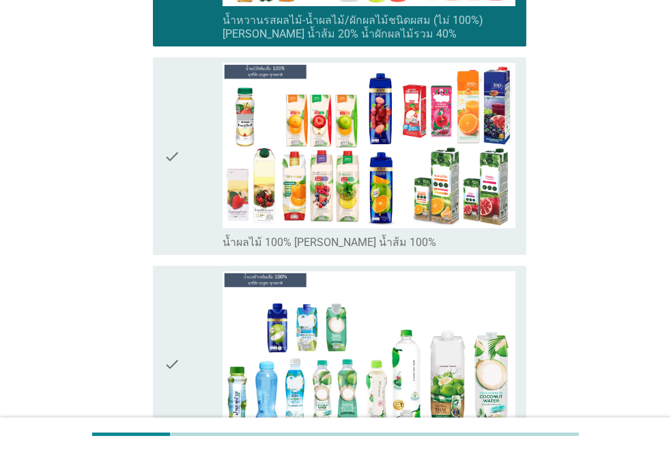
click at [176, 185] on icon "check" at bounding box center [172, 156] width 16 height 186
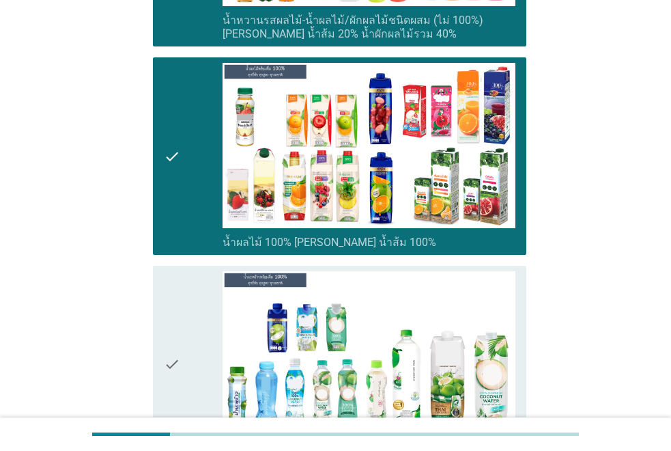
click at [142, 351] on div "A6. ใน 3 เดือนที่ผ่านมา คุณดื่มเครื่องดื่มประเภทใดบ้าง? info เลือกได้ตามใจชอบ c…" at bounding box center [335, 51] width 403 height 2325
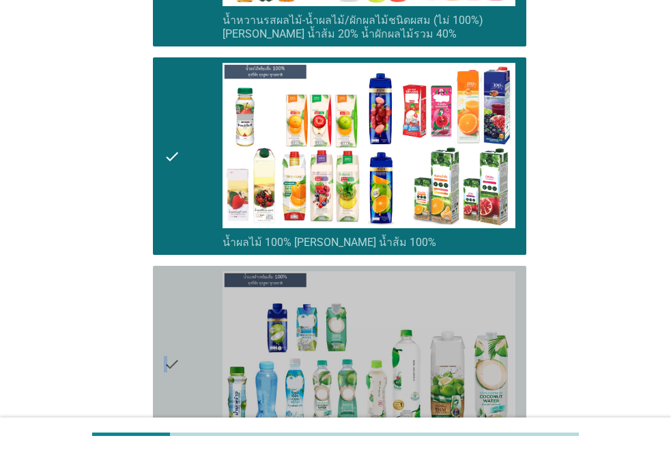
click at [166, 345] on icon "check" at bounding box center [172, 364] width 16 height 186
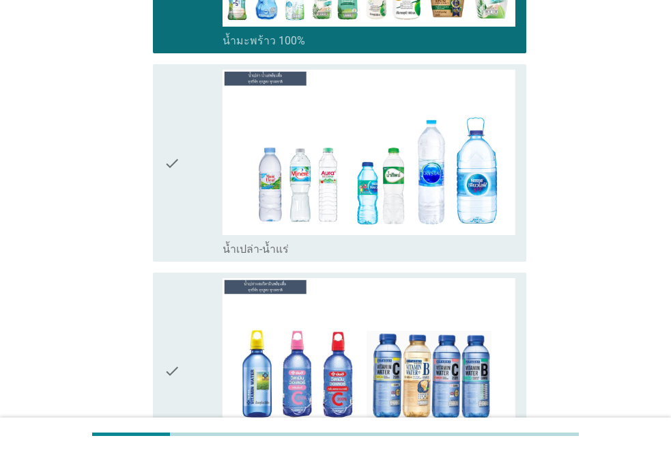
scroll to position [1570, 0]
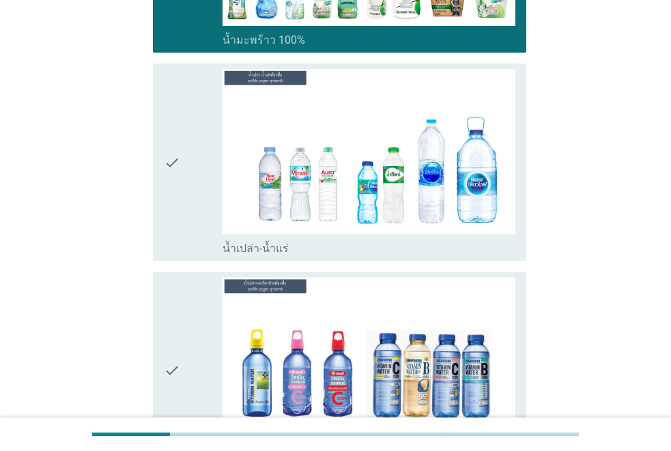
click at [176, 157] on icon "check" at bounding box center [172, 162] width 16 height 186
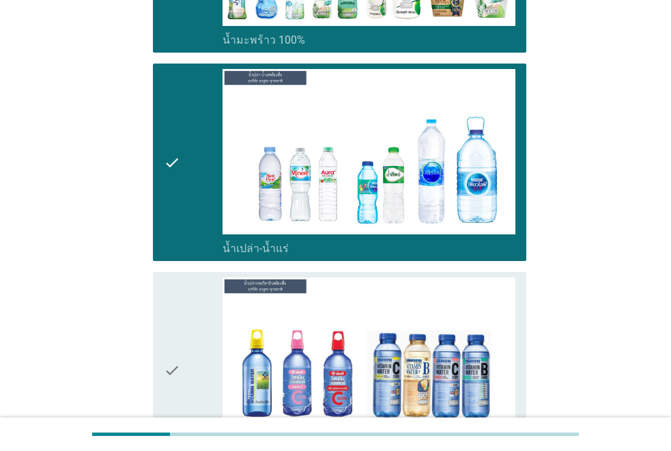
click at [177, 303] on icon "check" at bounding box center [172, 370] width 16 height 186
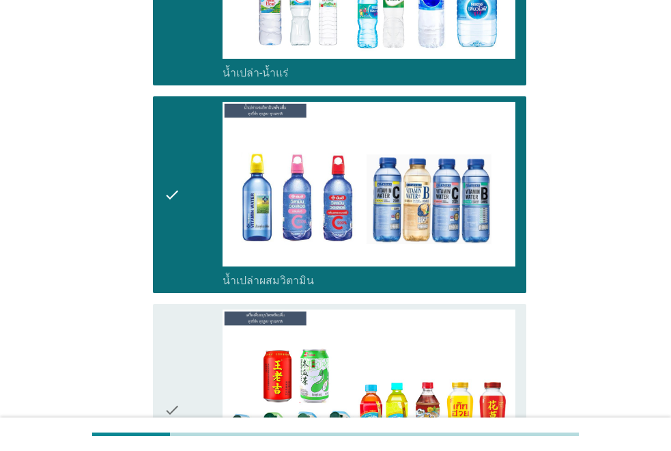
scroll to position [1969, 0]
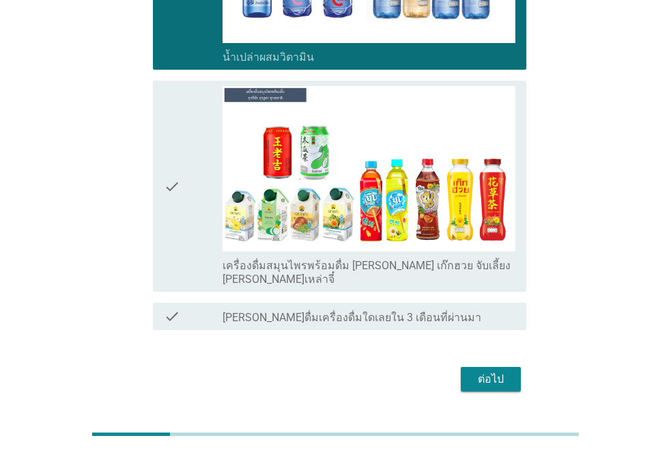
click at [175, 141] on icon "check" at bounding box center [172, 186] width 16 height 200
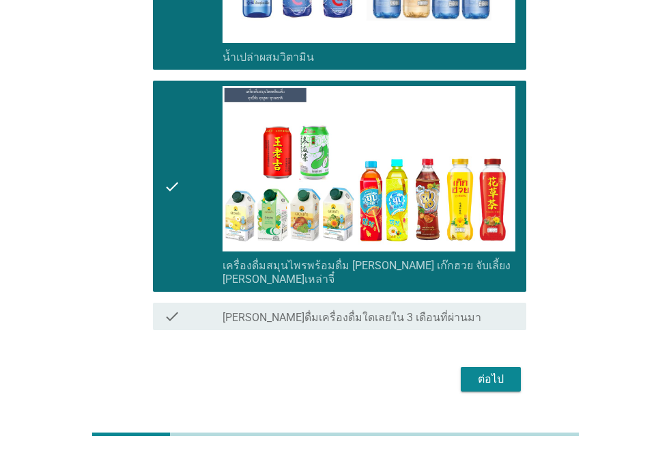
click at [511, 367] on button "ต่อไป" at bounding box center [491, 379] width 60 height 25
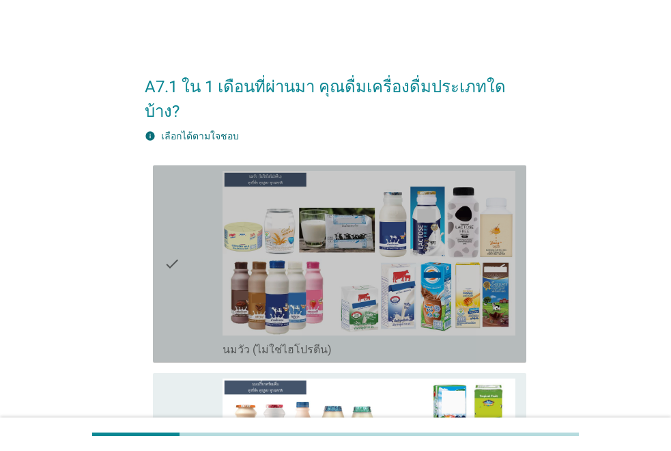
click at [168, 196] on icon "check" at bounding box center [172, 264] width 16 height 186
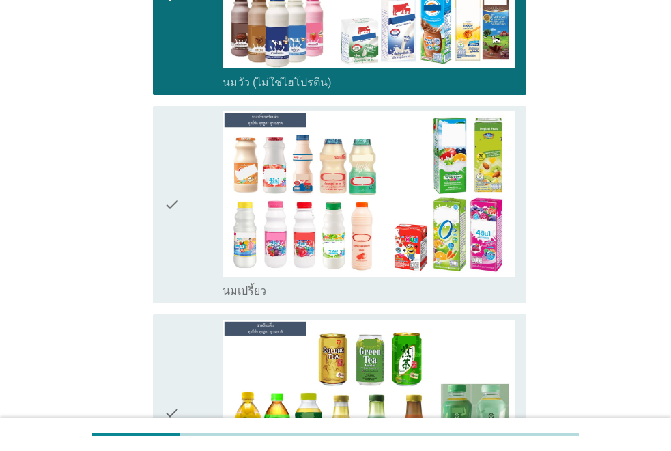
scroll to position [273, 0]
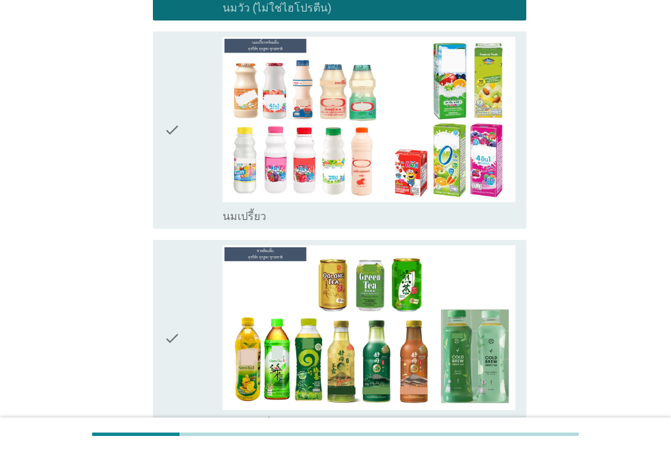
click at [188, 285] on div "check" at bounding box center [193, 338] width 59 height 186
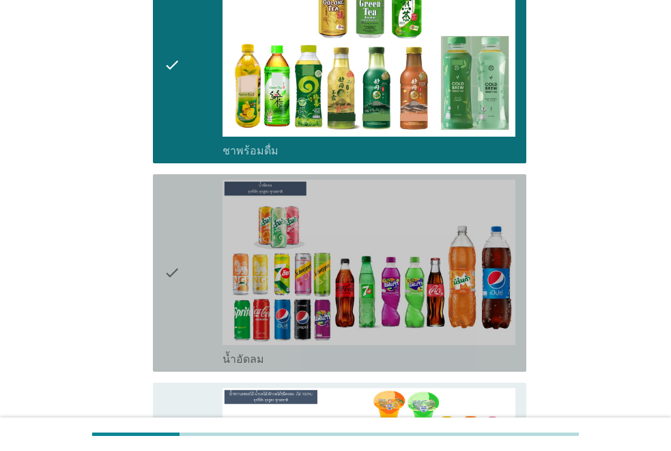
click at [188, 285] on div "check" at bounding box center [193, 273] width 59 height 186
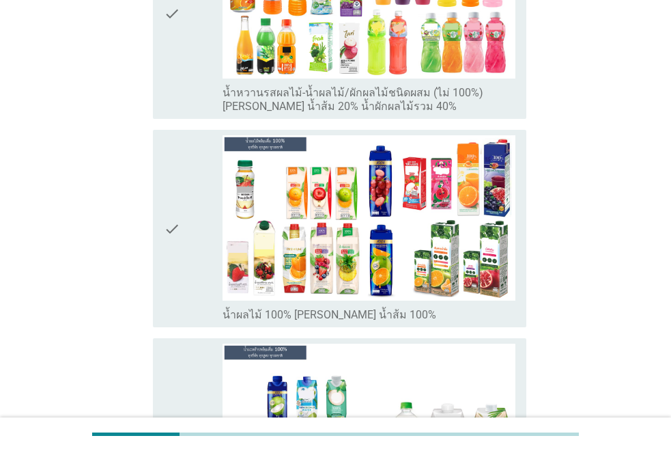
scroll to position [1092, 0]
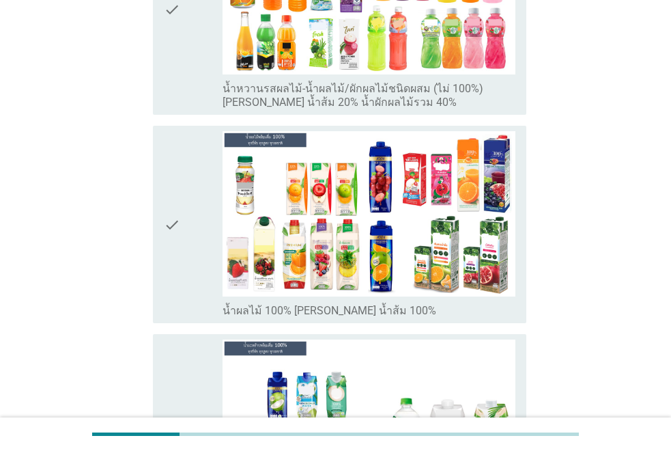
click at [190, 186] on div "check" at bounding box center [193, 224] width 59 height 186
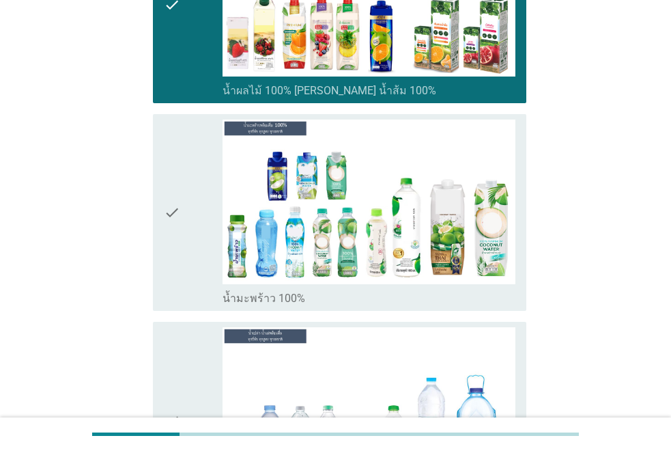
scroll to position [1365, 0]
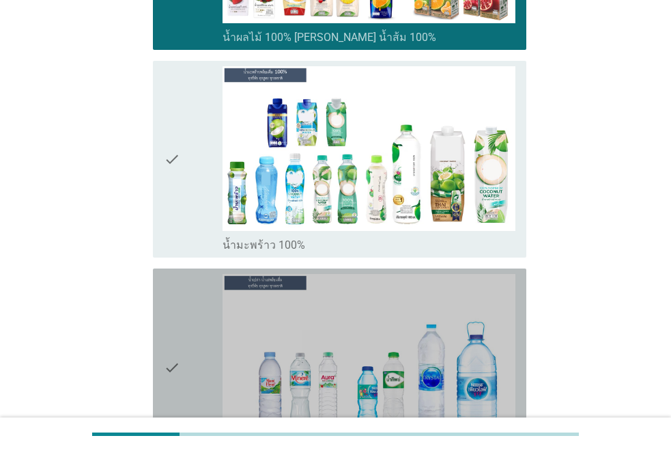
click at [191, 302] on div "check" at bounding box center [193, 367] width 59 height 186
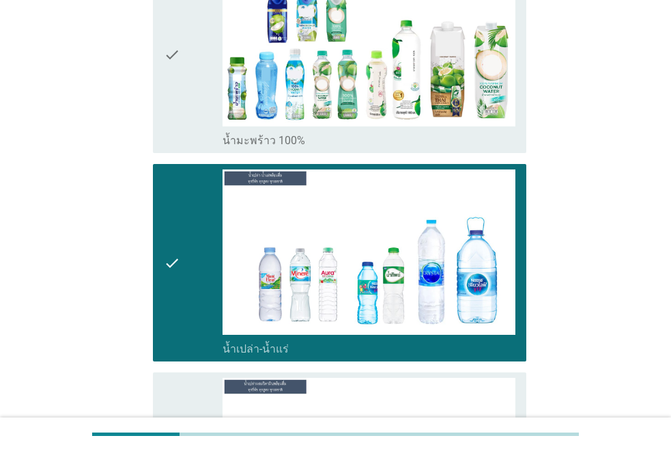
scroll to position [1639, 0]
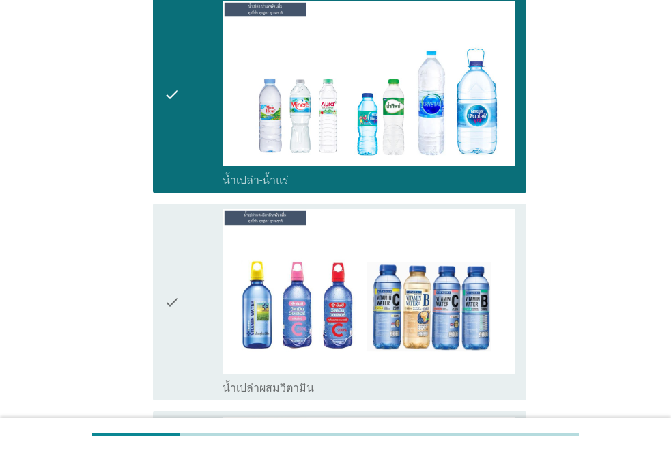
click at [191, 302] on div "check" at bounding box center [193, 302] width 59 height 186
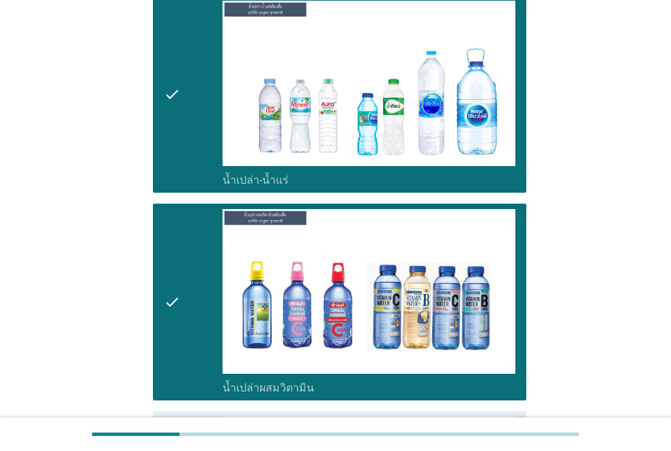
scroll to position [1912, 0]
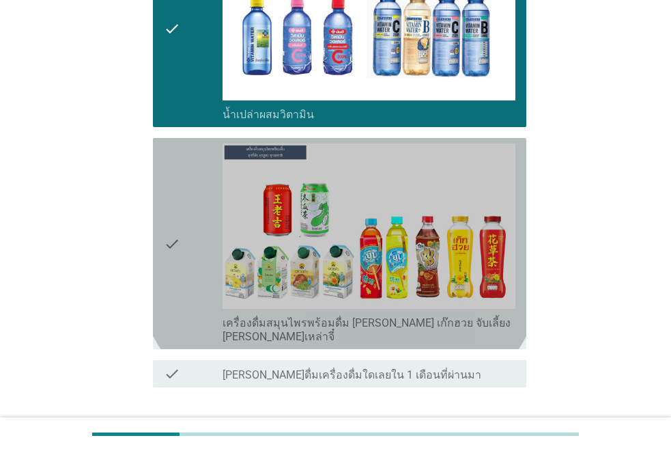
click at [174, 264] on icon "check" at bounding box center [172, 243] width 16 height 200
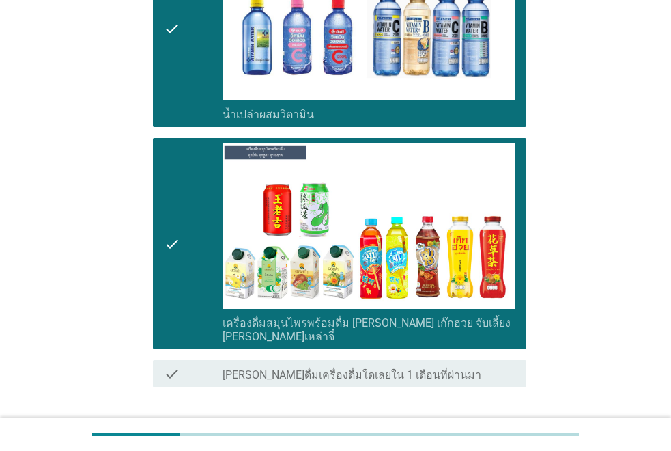
click at [476, 428] on div "ต่อไป" at bounding box center [491, 436] width 38 height 16
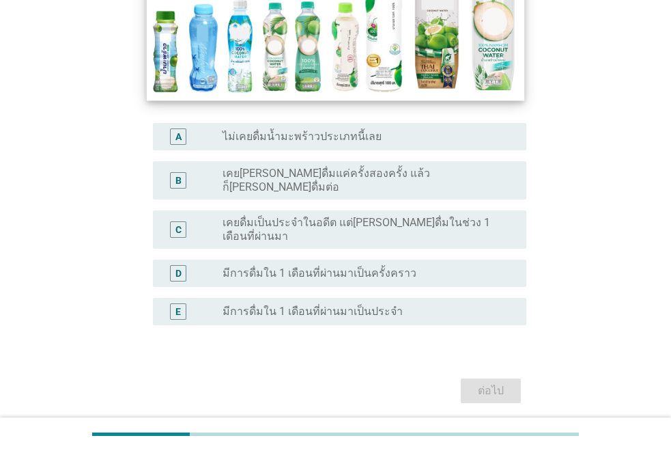
scroll to position [273, 0]
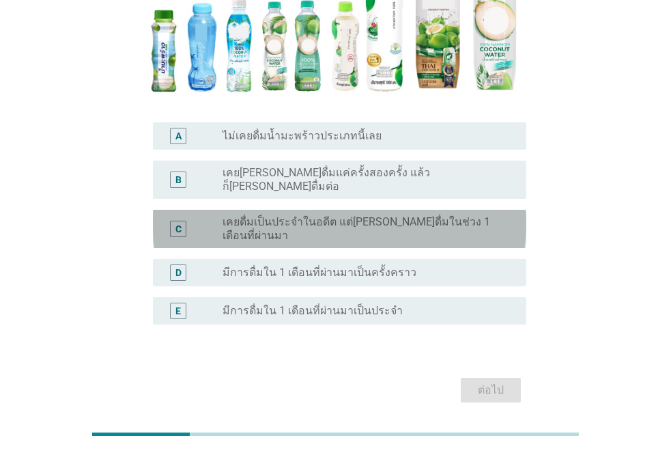
click at [385, 217] on label "เคยดื่มเป็นประจำในอดีต แต่[PERSON_NAME]ดื่มในช่วง 1 เดือนที่ผ่านมา" at bounding box center [364, 228] width 282 height 27
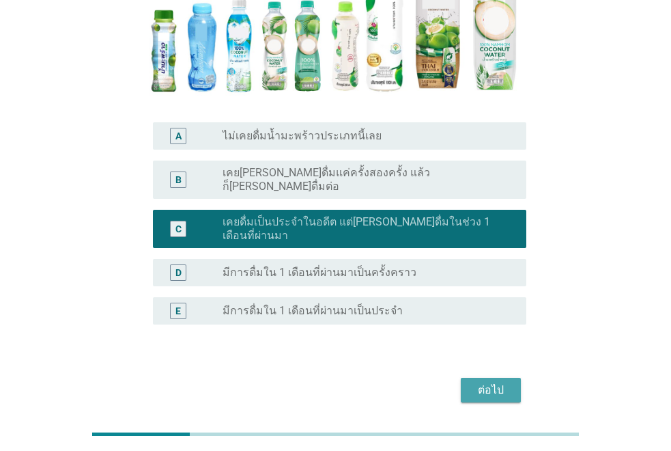
click at [469, 378] on button "ต่อไป" at bounding box center [491, 390] width 60 height 25
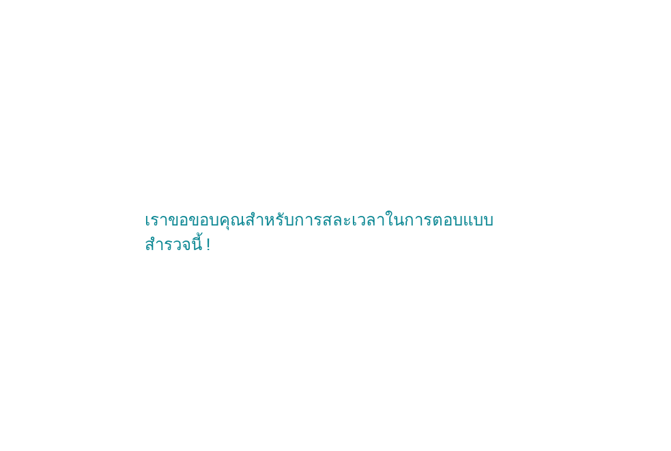
scroll to position [0, 0]
